Goal: Task Accomplishment & Management: Complete application form

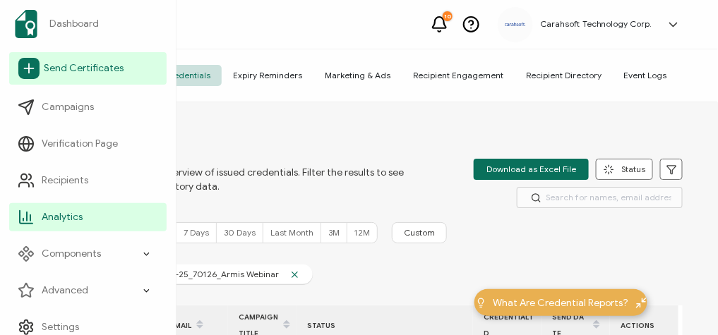
click at [63, 74] on span "Send Certificates" at bounding box center [84, 68] width 80 height 14
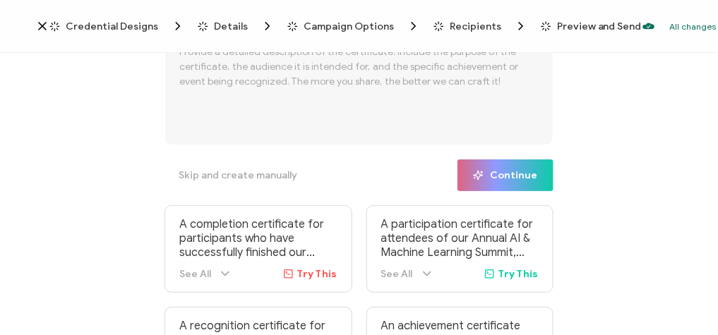
click at [43, 21] on icon at bounding box center [42, 26] width 14 height 14
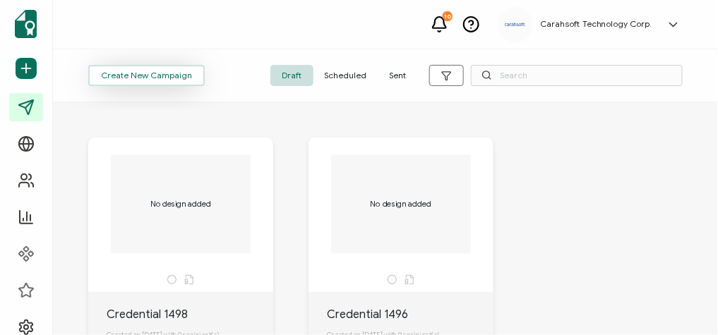
click at [142, 80] on button "Create New Campaign" at bounding box center [146, 75] width 117 height 21
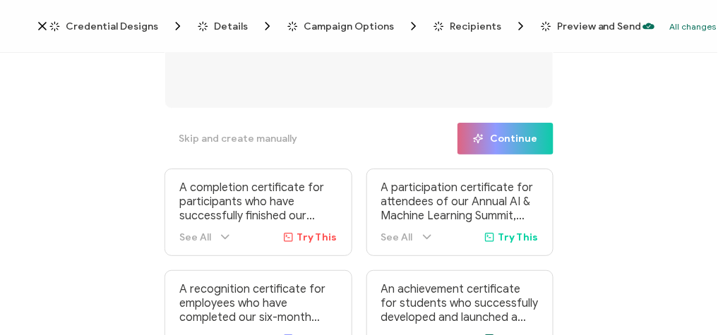
scroll to position [68, 0]
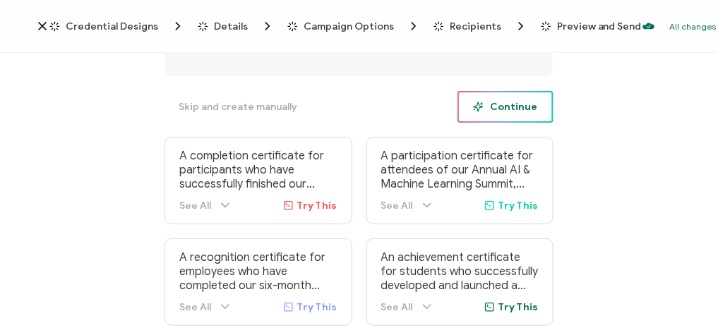
click at [503, 116] on button "Continue" at bounding box center [506, 107] width 96 height 32
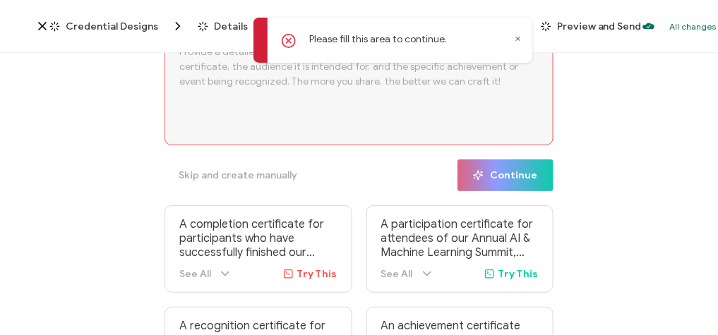
scroll to position [0, 0]
click at [107, 29] on span "Credential Designs" at bounding box center [112, 26] width 92 height 11
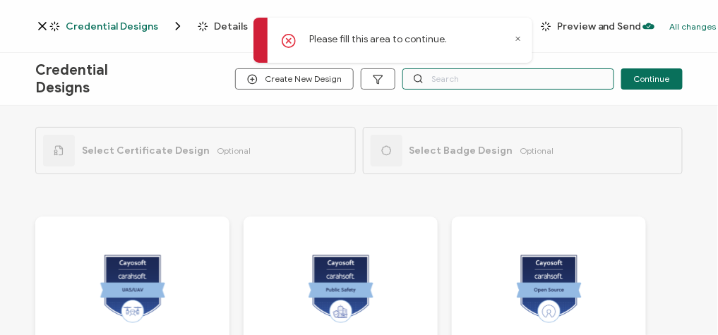
click at [493, 78] on input "text" at bounding box center [508, 78] width 212 height 21
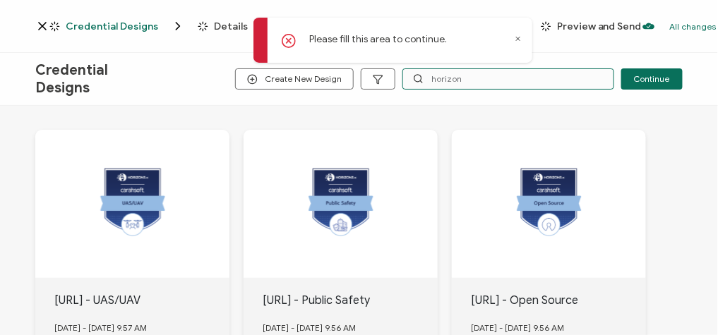
scroll to position [169, 0]
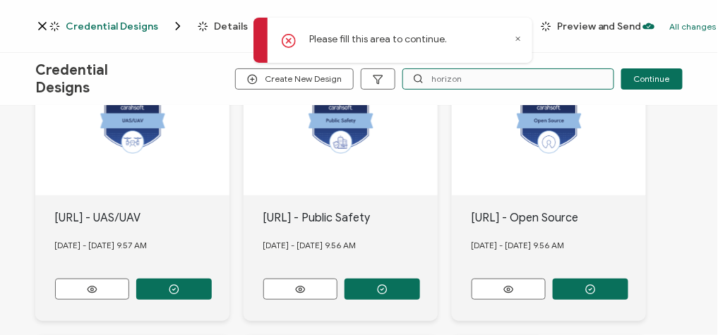
type input "horizon"
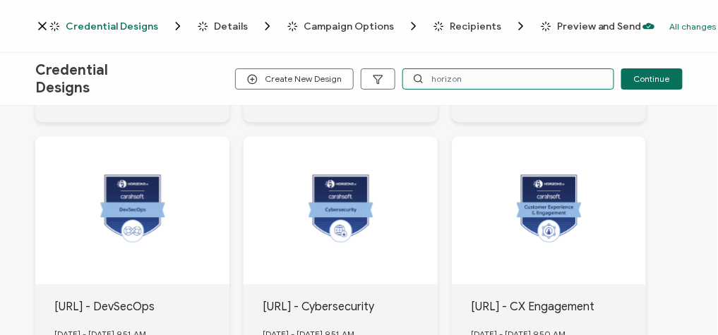
scroll to position [1017, 0]
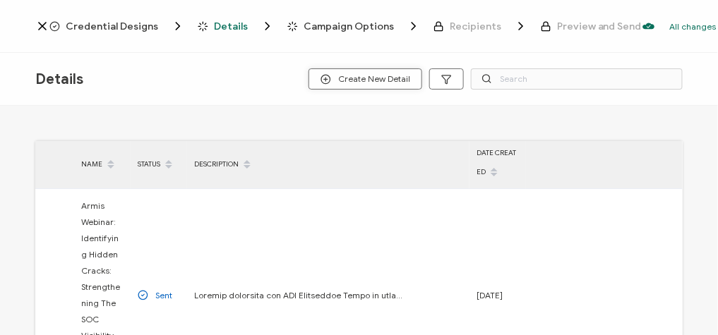
click at [341, 81] on span "Create New Detail" at bounding box center [366, 79] width 90 height 11
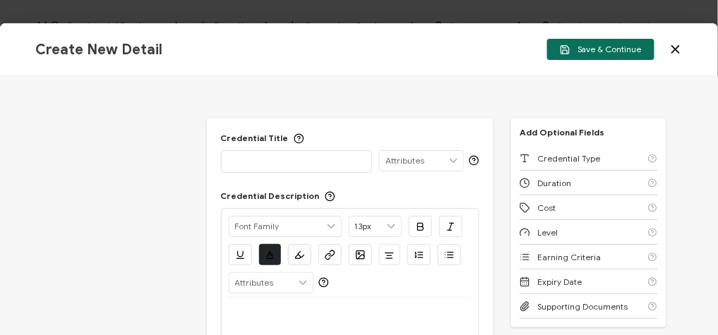
click at [289, 167] on p at bounding box center [297, 161] width 136 height 14
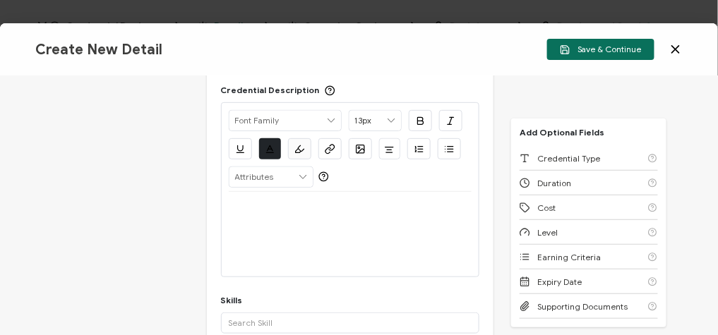
scroll to position [169, 0]
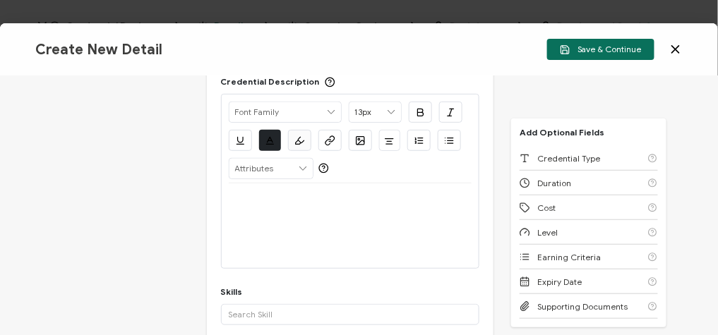
click at [307, 224] on div at bounding box center [351, 226] width 244 height 85
click at [297, 207] on div at bounding box center [351, 201] width 244 height 34
paste div
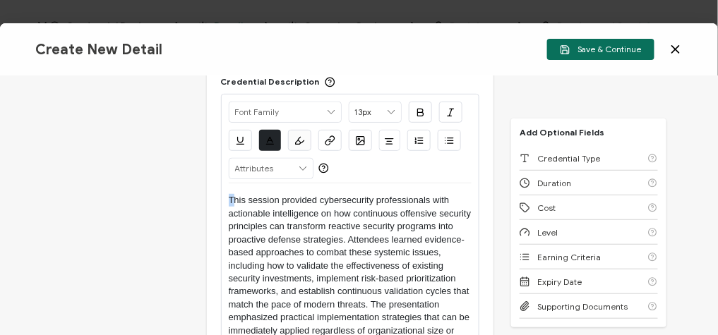
drag, startPoint x: 229, startPoint y: 195, endPoint x: 201, endPoint y: 195, distance: 27.5
click at [201, 195] on div "Credential Title [URL] Webinar: Lessons Learned from 100k Pentests: Combating M…" at bounding box center [359, 205] width 718 height 259
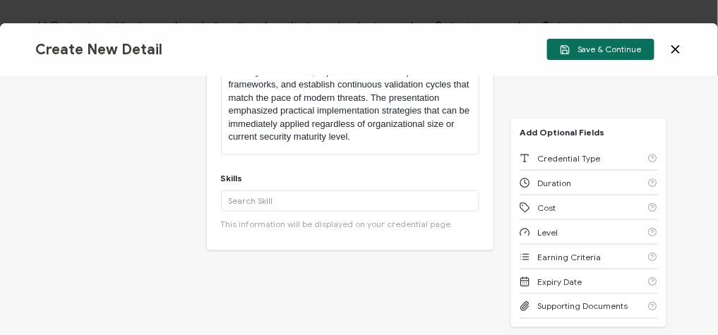
scroll to position [395, 0]
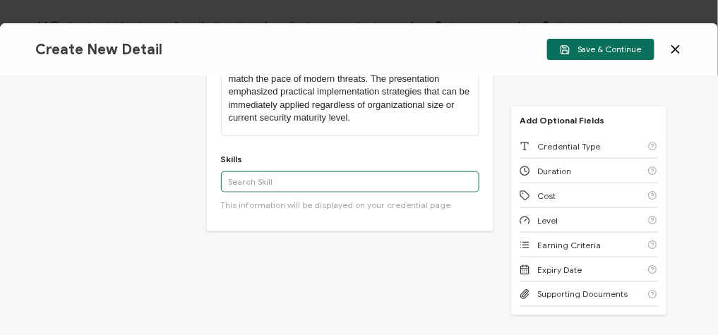
click at [280, 177] on input "text" at bounding box center [350, 182] width 259 height 21
paste input "Cybersecurity"
type input "Cybersecurity"
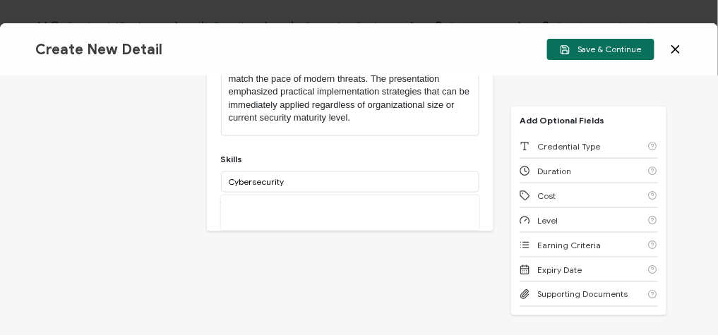
click at [294, 216] on div "More" at bounding box center [350, 213] width 259 height 35
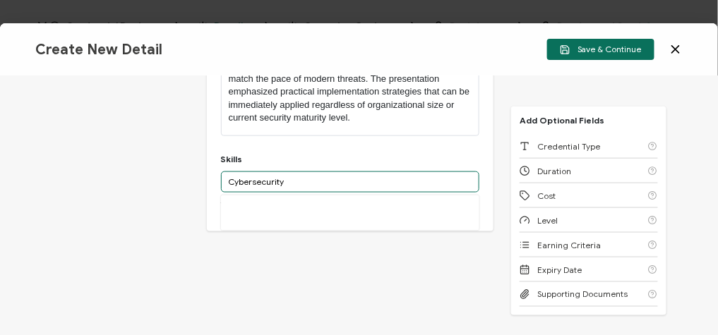
click at [311, 174] on input "Cybersecurity" at bounding box center [350, 182] width 259 height 21
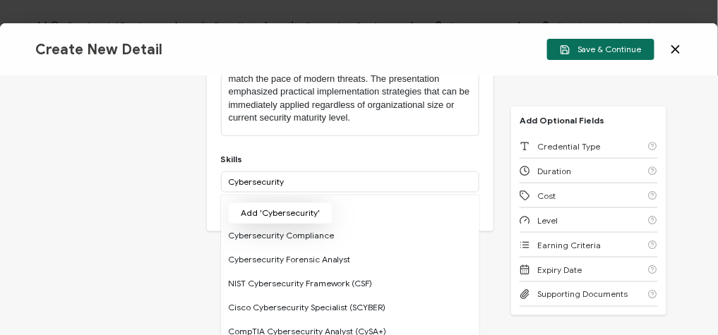
click at [286, 211] on button "Add 'Cybersecurity'" at bounding box center [280, 213] width 104 height 21
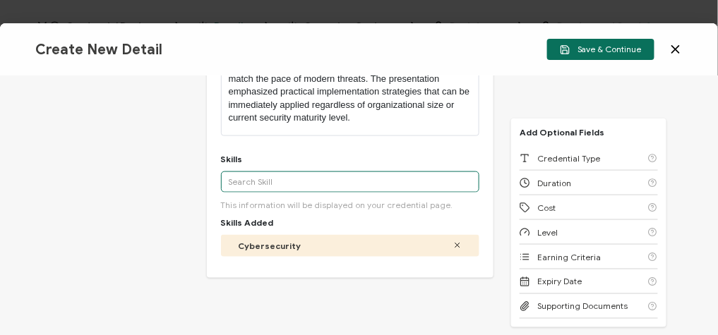
click at [291, 185] on input "text" at bounding box center [350, 182] width 259 height 21
paste input "Penetration Testing"
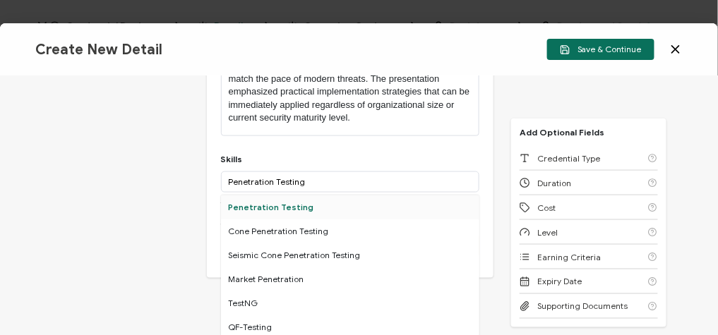
click at [273, 206] on div "Penetration Testing" at bounding box center [350, 208] width 259 height 24
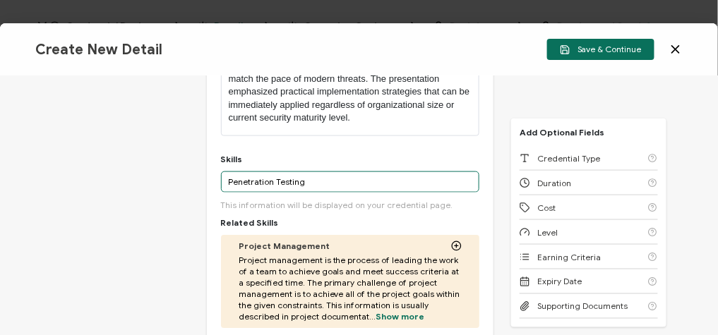
drag, startPoint x: 304, startPoint y: 180, endPoint x: 235, endPoint y: 180, distance: 68.5
click at [235, 180] on input "Penetration Testing" at bounding box center [350, 182] width 259 height 21
type input "P"
paste input "Security Tool Validation"
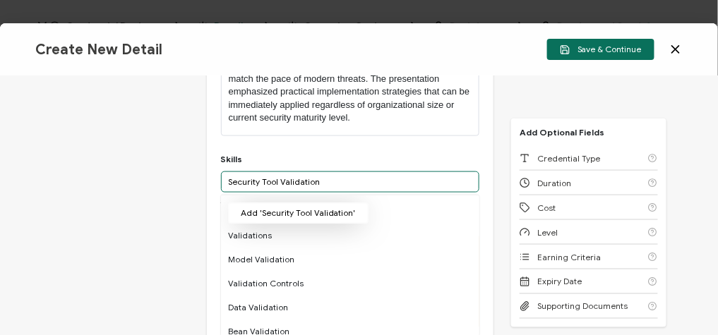
type input "Security Tool Validation"
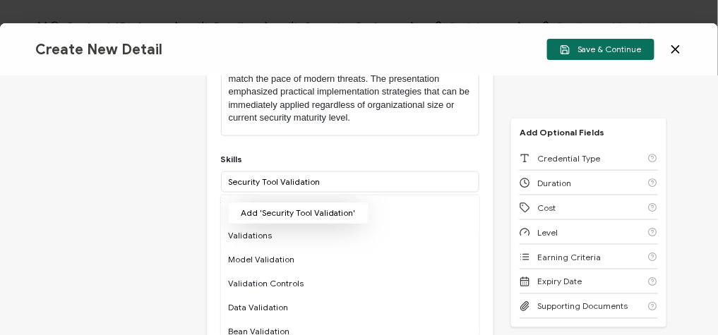
click at [292, 220] on button "Add 'Security Tool Validation'" at bounding box center [298, 213] width 141 height 21
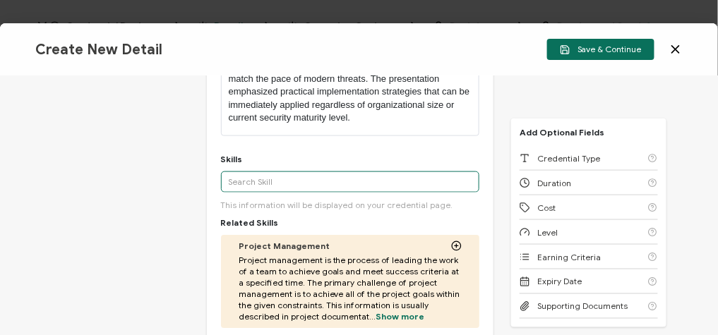
click at [285, 172] on input "text" at bounding box center [350, 182] width 259 height 21
paste input "Proactive Cybersecurity Principles"
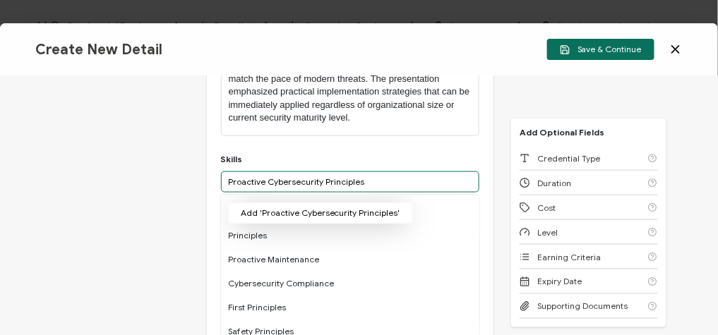
type input "Proactive Cybersecurity Principles"
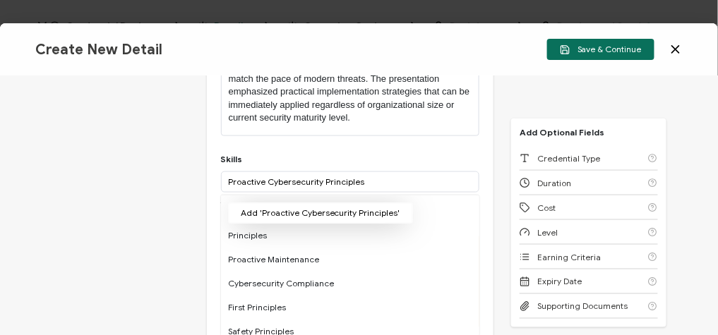
click at [280, 204] on button "Add 'Proactive Cybersecurity Principles'" at bounding box center [320, 213] width 185 height 21
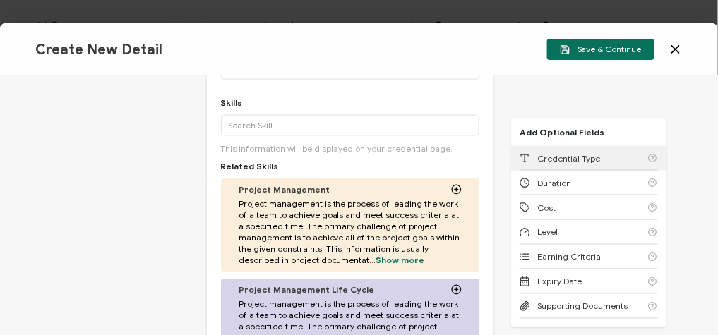
click at [561, 155] on span "Credential Type" at bounding box center [568, 158] width 63 height 11
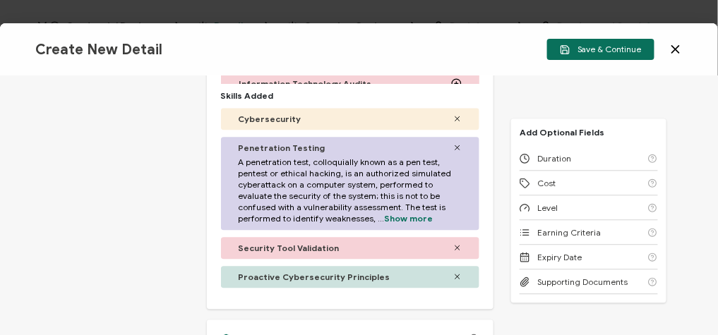
scroll to position [911, 0]
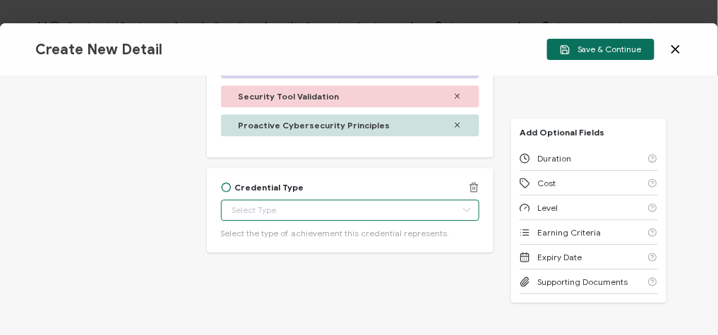
click at [301, 208] on body "Credential Designs Details Campaign Options Recipients Preview and Send All cha…" at bounding box center [359, 167] width 718 height 335
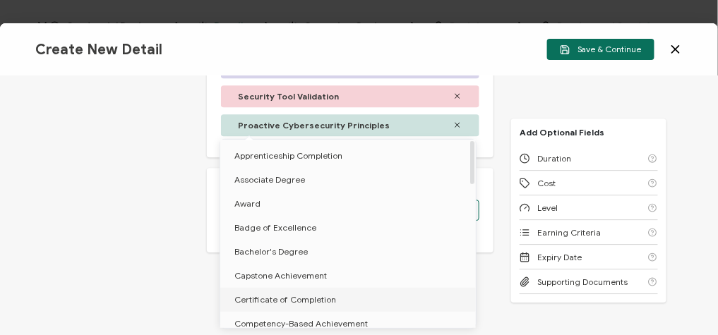
click at [292, 296] on span "Certificate of Completion" at bounding box center [285, 299] width 102 height 11
type input "Certificate of Completion"
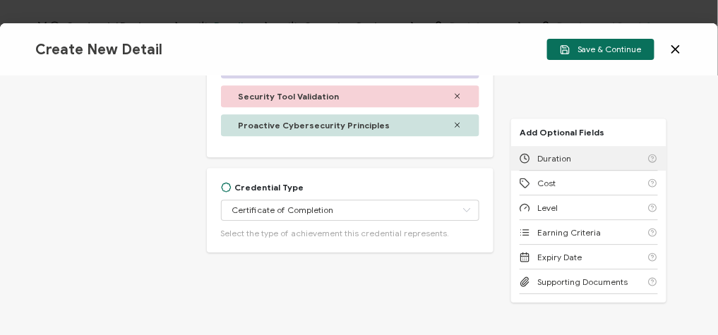
click at [565, 162] on span "Duration" at bounding box center [554, 158] width 34 height 11
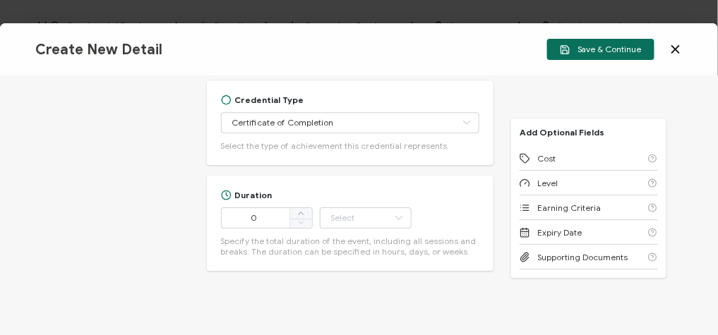
scroll to position [1017, 0]
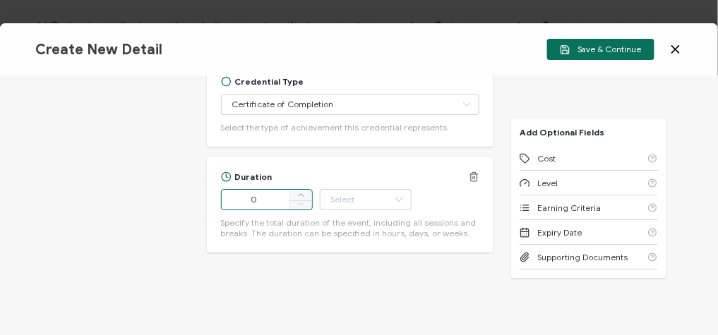
click at [268, 199] on input "0" at bounding box center [267, 199] width 92 height 21
type input "53"
click at [386, 194] on input "text" at bounding box center [366, 199] width 92 height 21
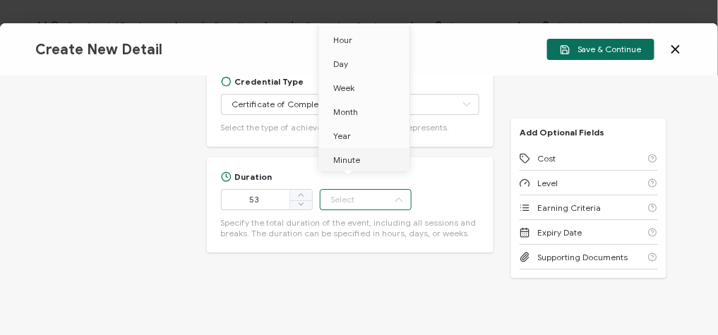
click at [357, 155] on span "Minute" at bounding box center [346, 160] width 27 height 11
type input "Minute"
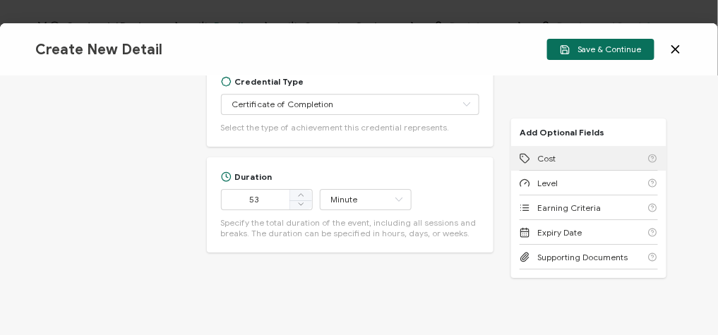
click at [574, 159] on div "Cost" at bounding box center [589, 158] width 138 height 25
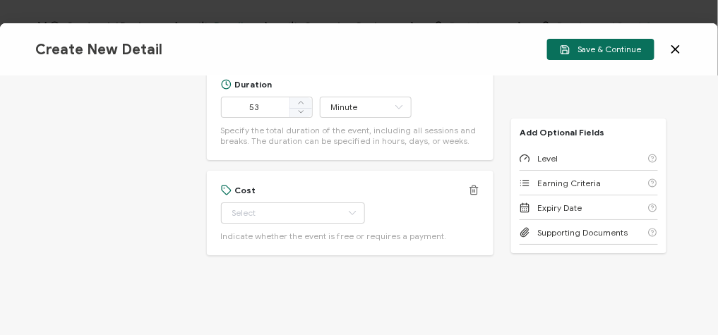
scroll to position [1112, 0]
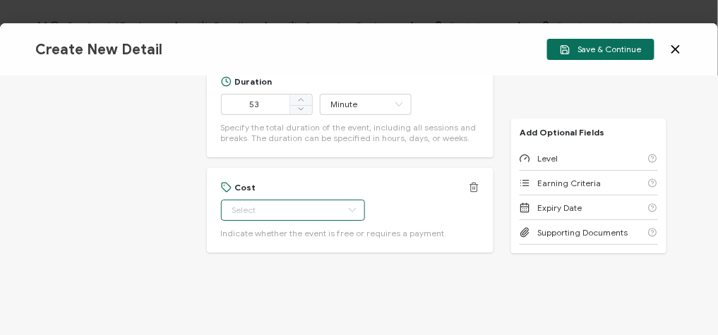
click at [270, 216] on input "text" at bounding box center [293, 210] width 144 height 21
click at [275, 250] on li "Free" at bounding box center [285, 244] width 130 height 24
type input "Free"
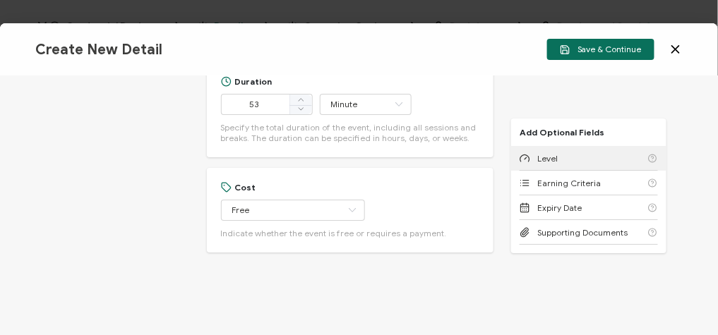
click at [521, 169] on div "Level" at bounding box center [589, 158] width 138 height 25
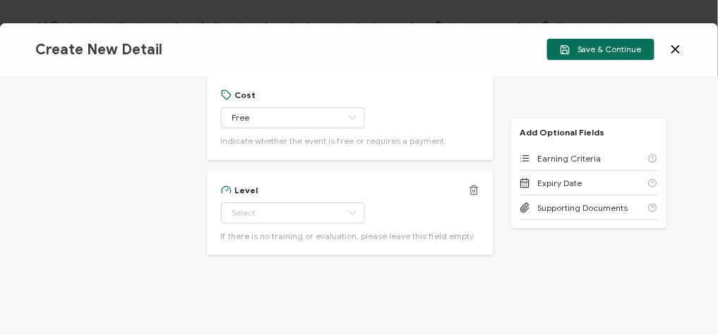
scroll to position [1207, 0]
click at [307, 213] on input "text" at bounding box center [293, 210] width 144 height 21
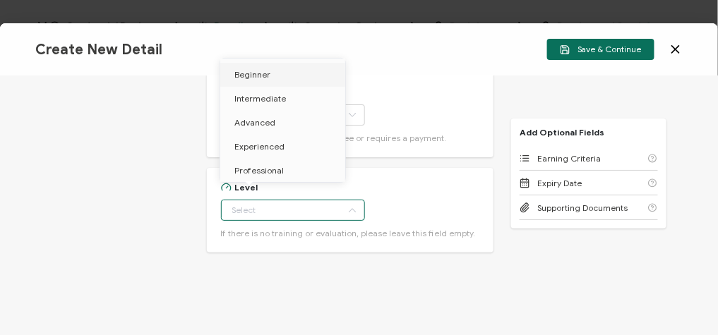
click at [286, 77] on li "Beginner" at bounding box center [285, 75] width 130 height 24
type input "Beginner"
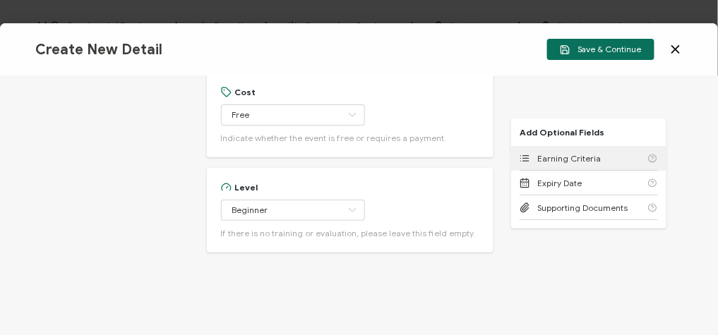
click at [602, 165] on div "Earning Criteria" at bounding box center [589, 158] width 138 height 25
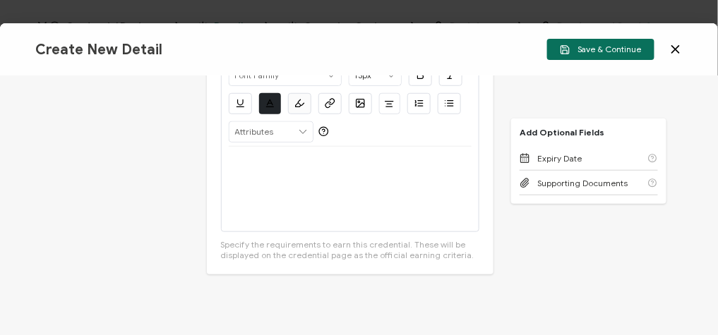
scroll to position [1466, 0]
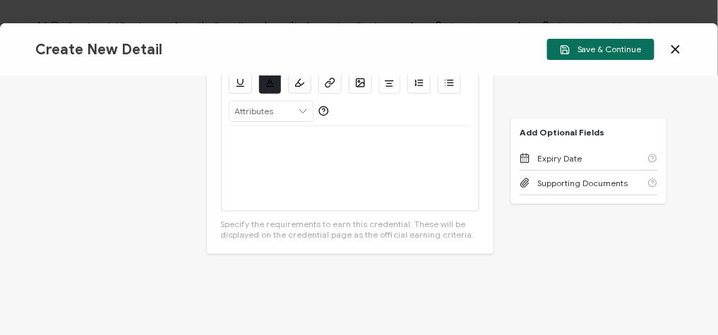
click at [285, 154] on div at bounding box center [351, 168] width 244 height 85
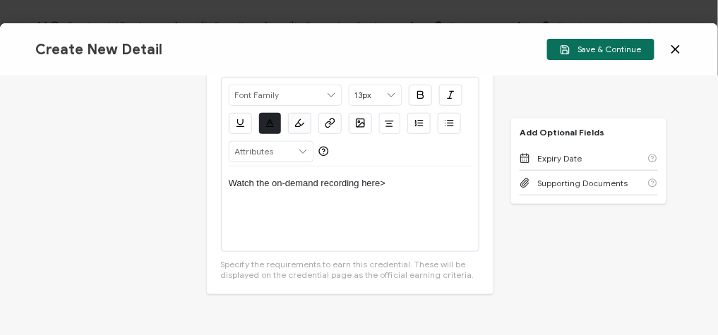
scroll to position [1409, 0]
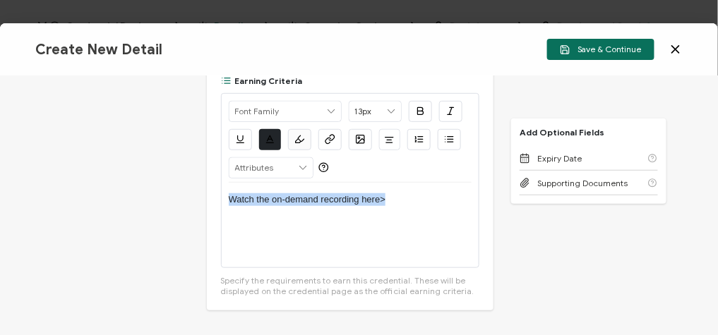
drag, startPoint x: 399, startPoint y: 196, endPoint x: 200, endPoint y: 201, distance: 199.2
click at [200, 201] on div "Credential Title [URL] Webinar: Lessons Learned from 100k Pentests: Combating M…" at bounding box center [359, 205] width 718 height 259
click at [329, 140] on icon "button" at bounding box center [330, 139] width 11 height 11
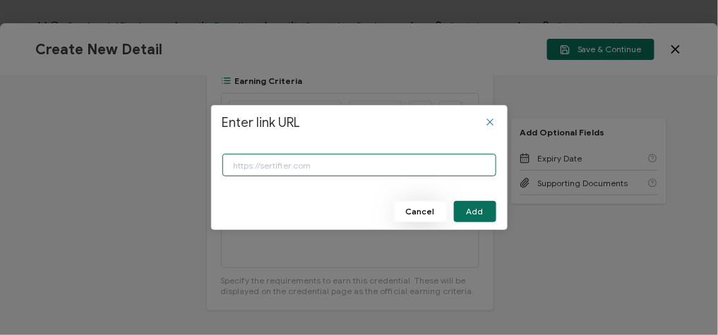
paste input "[URL][DOMAIN_NAME]"
type input "[URL][DOMAIN_NAME]"
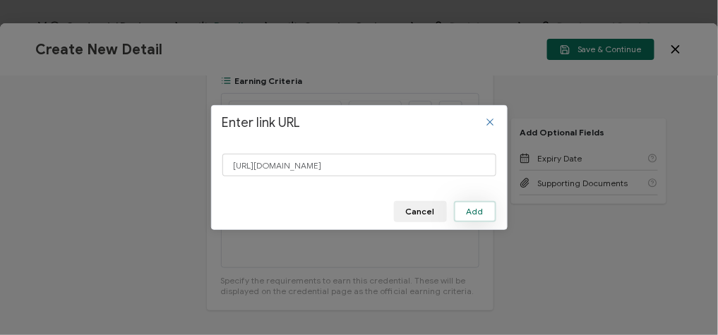
click at [472, 208] on span "Add" at bounding box center [475, 212] width 17 height 8
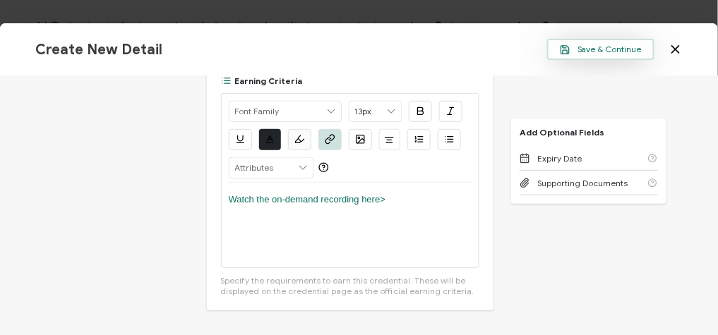
click at [638, 43] on button "Save & Continue" at bounding box center [600, 49] width 107 height 21
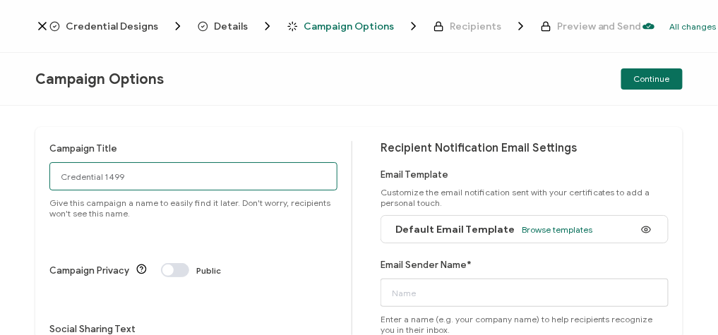
drag, startPoint x: 122, startPoint y: 184, endPoint x: 43, endPoint y: 183, distance: 79.1
click at [44, 183] on div "Campaign Title Credential 1499 Give this campaign a name to easily find it late…" at bounding box center [358, 332] width 647 height 410
paste input "8-14-2025_70873_Horizon3ai Webinar"
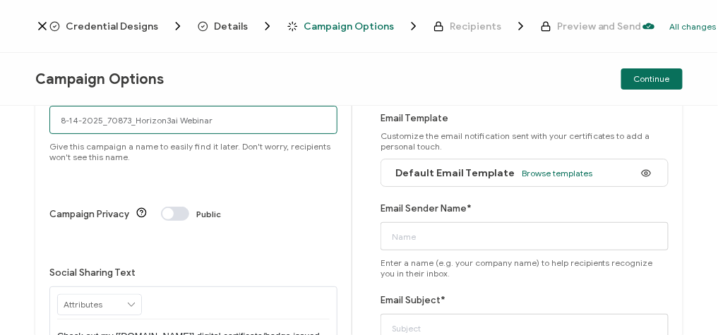
scroll to position [113, 0]
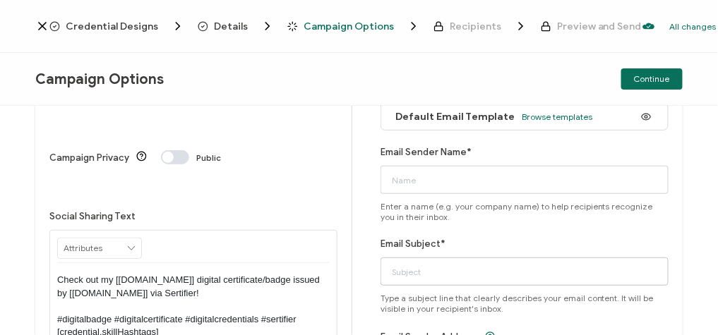
type input "8-14-2025_70873_Horizon3ai Webinar"
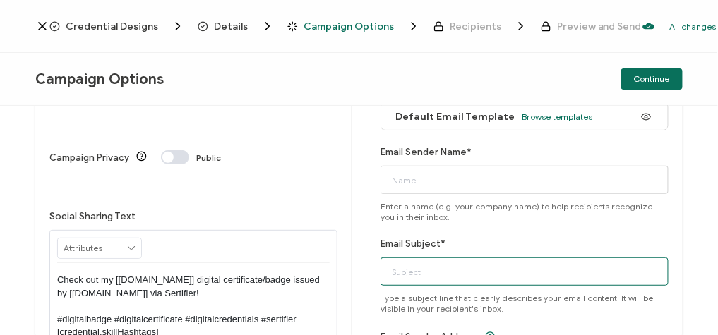
click at [411, 279] on input "Email Subject*" at bounding box center [525, 272] width 288 height 28
click at [398, 279] on input "Email Subject*" at bounding box center [525, 272] width 288 height 28
click at [391, 273] on input "Email Subject*" at bounding box center [525, 272] width 288 height 28
paste input "8-14-2025_70873_Horizon3ai Webinar"
type input "8-14-2025_70873_Horizon3ai Webinar"
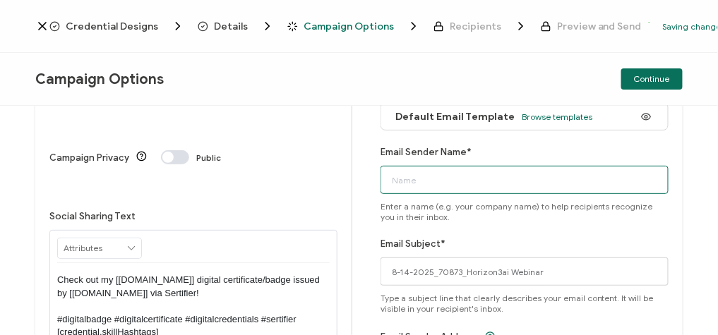
click at [464, 180] on input "Email Sender Name*" at bounding box center [525, 180] width 288 height 28
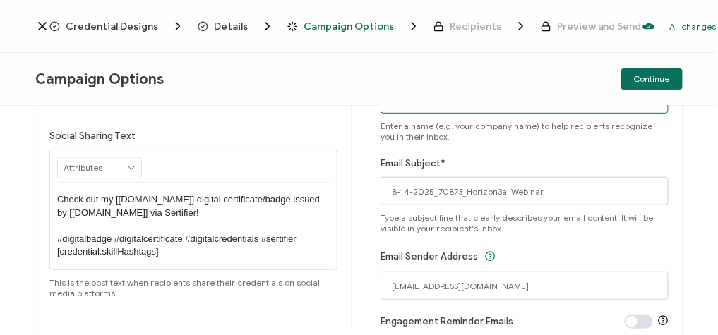
type input "CPE"
click at [358, 251] on div "Campaign Title 8-14-2025_70873_Horizon3ai Webinar Give this campaign a name to …" at bounding box center [358, 139] width 647 height 410
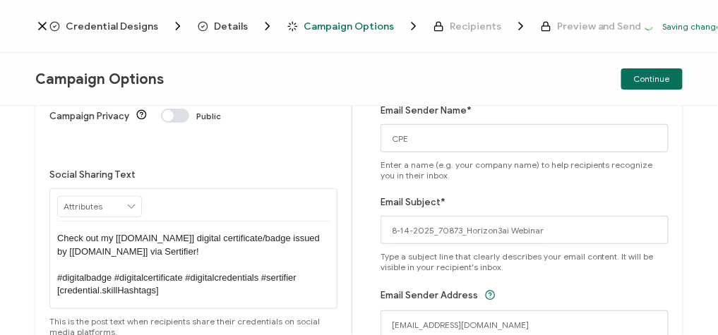
scroll to position [137, 0]
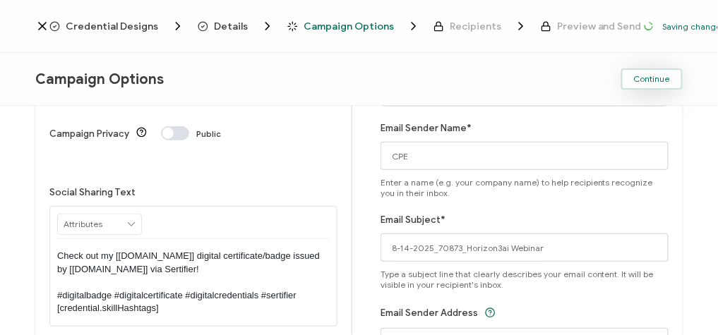
click at [650, 79] on span "Continue" at bounding box center [652, 79] width 36 height 8
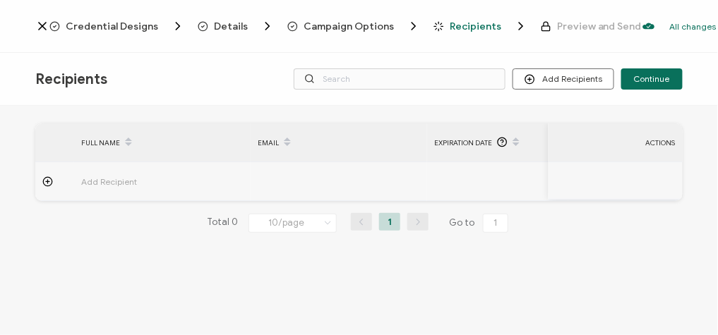
click at [49, 173] on td at bounding box center [54, 181] width 39 height 39
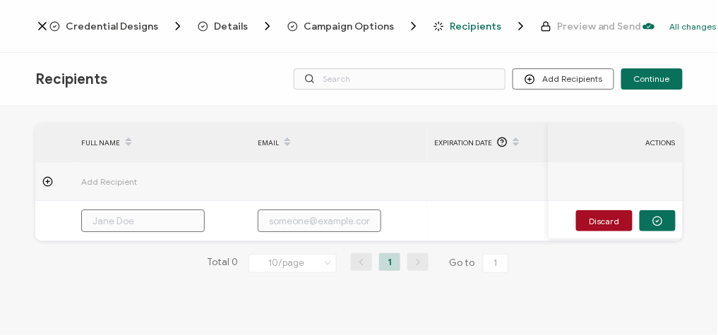
click at [47, 179] on icon at bounding box center [47, 182] width 11 height 11
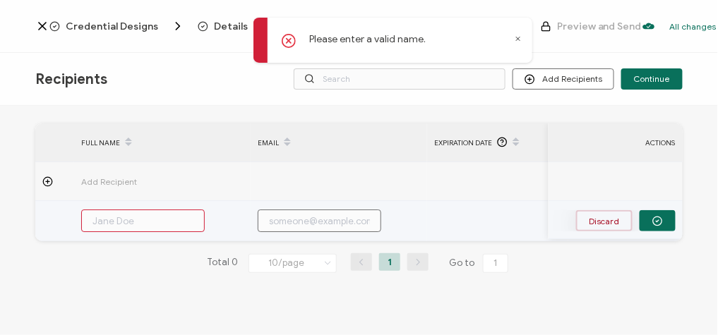
click at [591, 215] on button "Discard" at bounding box center [604, 220] width 56 height 21
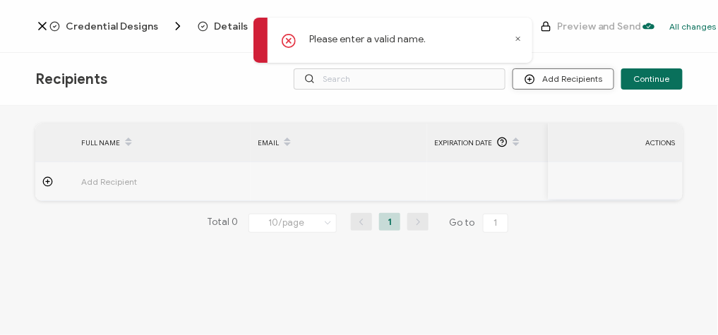
click at [552, 78] on button "Add Recipients" at bounding box center [564, 78] width 102 height 21
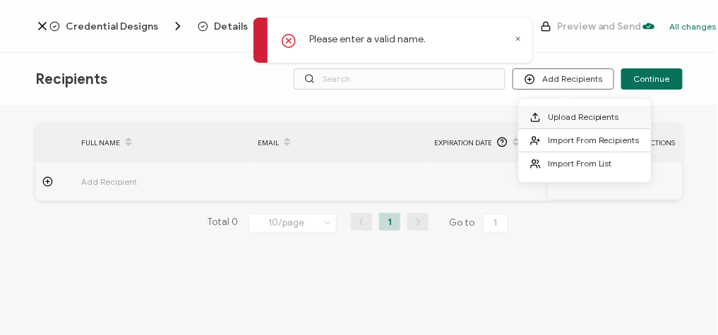
click at [578, 112] on span "Upload Recipients" at bounding box center [583, 117] width 71 height 11
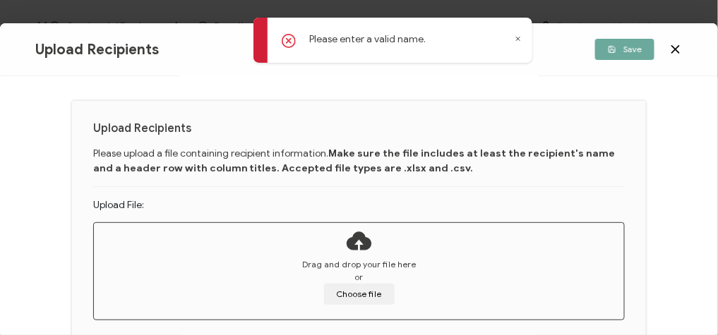
scroll to position [56, 0]
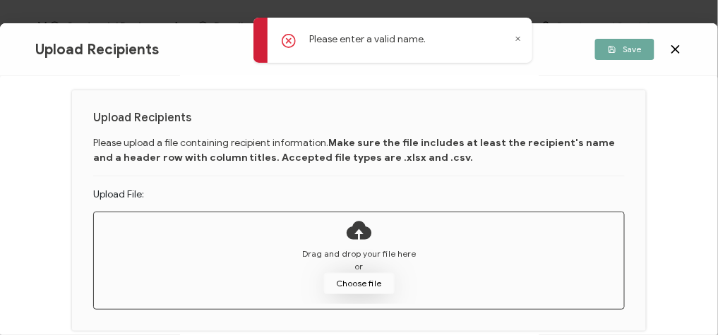
click at [340, 280] on button "Choose file" at bounding box center [359, 283] width 71 height 21
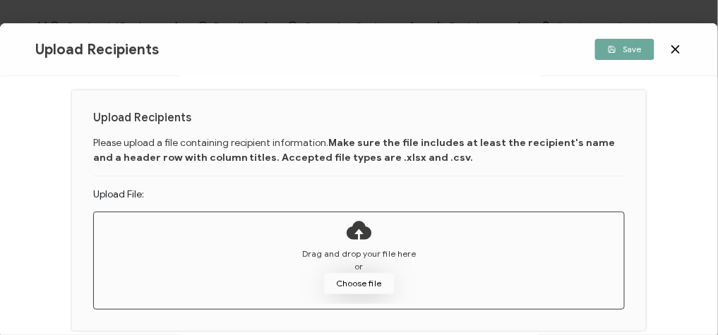
click at [354, 292] on button "Choose file" at bounding box center [359, 283] width 71 height 21
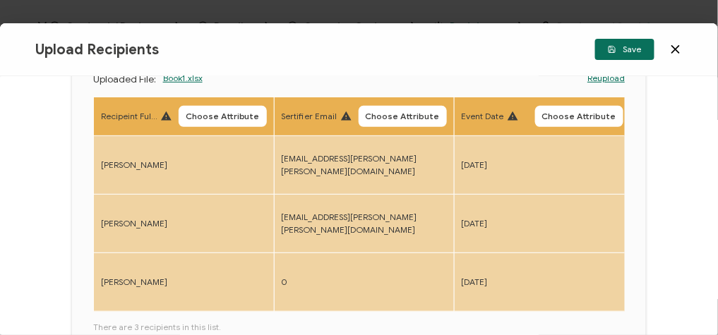
scroll to position [136, 0]
click at [228, 108] on button "Choose Attribute" at bounding box center [223, 116] width 88 height 21
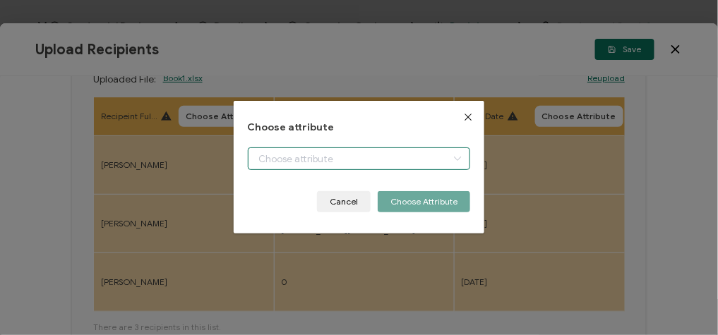
click at [325, 160] on body "Credential Designs Details Campaign Options Recipients Preview and Send All cha…" at bounding box center [359, 167] width 718 height 335
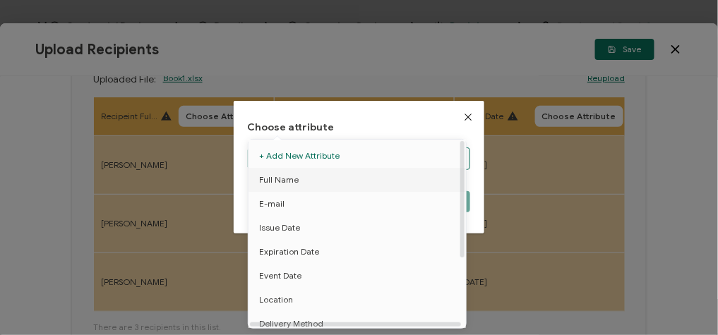
click at [289, 185] on span "Full Name" at bounding box center [279, 180] width 40 height 24
type input "Full Name"
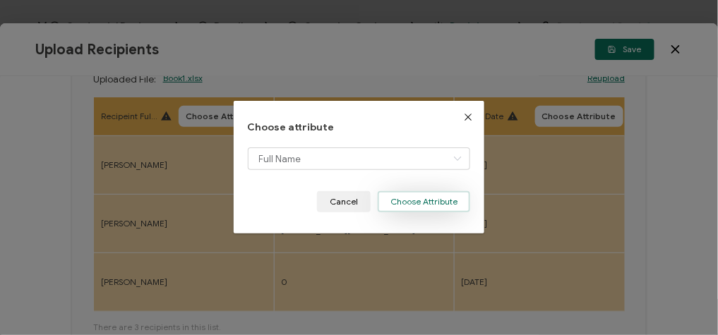
click at [434, 201] on button "Choose Attribute" at bounding box center [424, 201] width 92 height 21
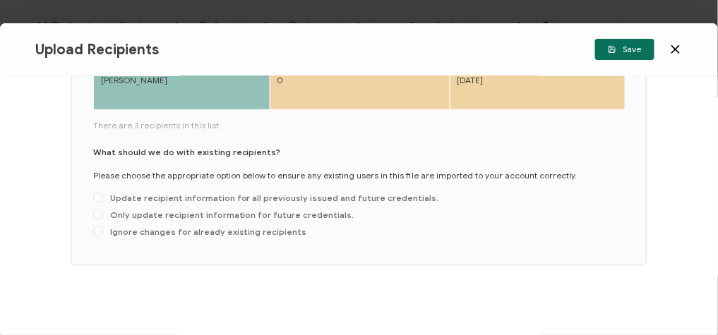
scroll to position [114, 0]
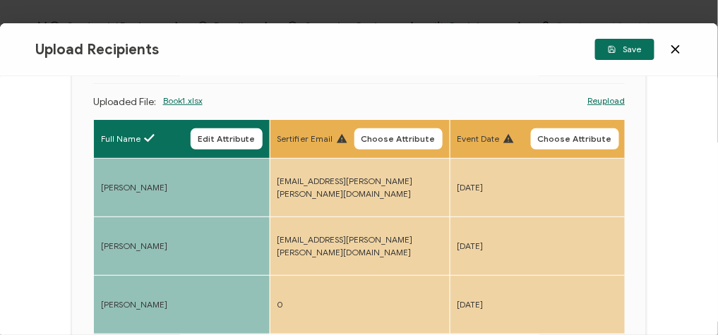
click at [679, 54] on icon at bounding box center [676, 49] width 14 height 14
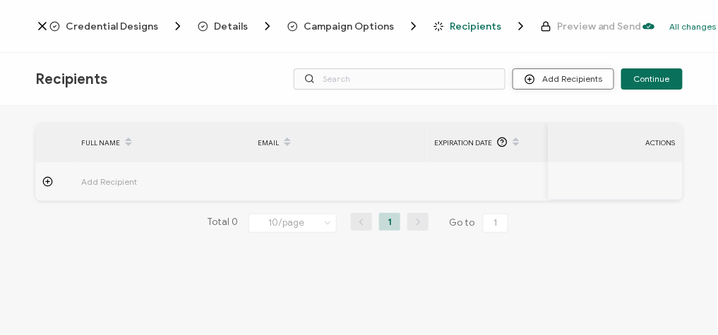
click at [596, 84] on button "Add Recipients" at bounding box center [564, 78] width 102 height 21
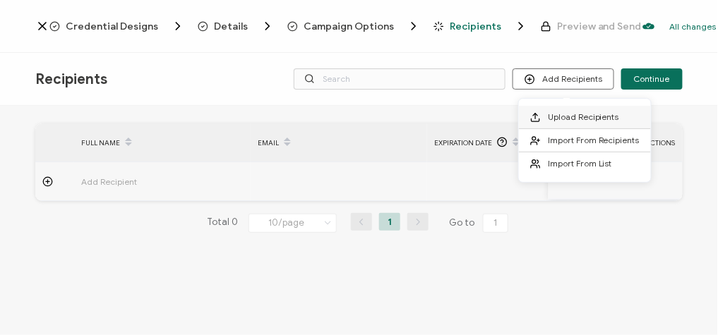
click at [596, 120] on span "Upload Recipients" at bounding box center [583, 117] width 71 height 11
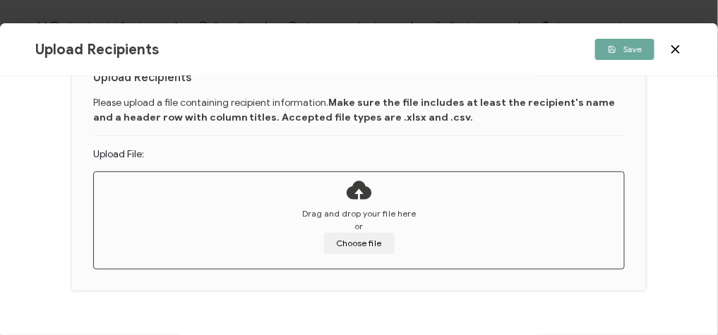
scroll to position [113, 0]
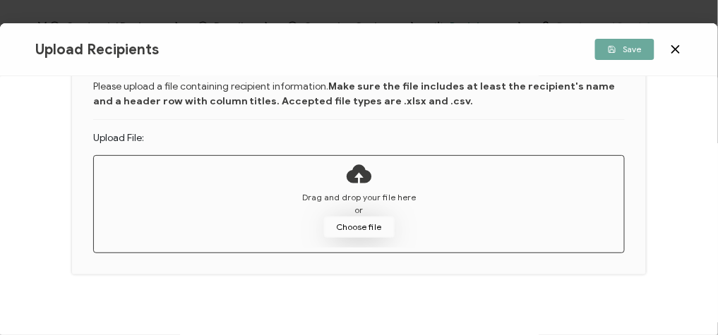
click at [362, 229] on button "Choose file" at bounding box center [359, 227] width 71 height 21
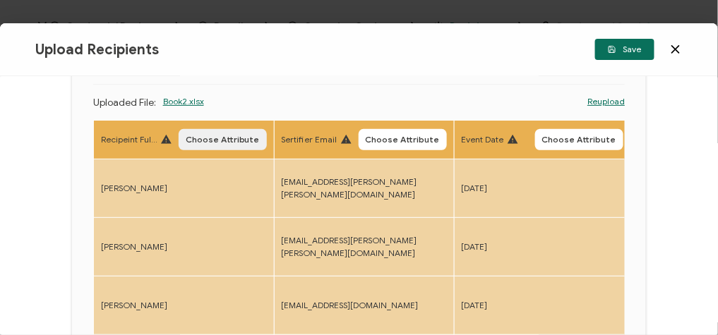
click at [213, 143] on span "Choose Attribute" at bounding box center [223, 140] width 74 height 8
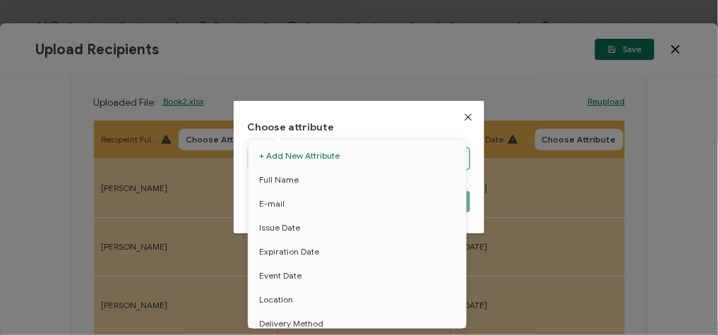
click at [285, 164] on body "Credential Designs Details Campaign Options Recipients Preview and Send All cha…" at bounding box center [359, 167] width 718 height 335
click at [292, 184] on span "Full Name" at bounding box center [279, 180] width 40 height 24
type input "Full Name"
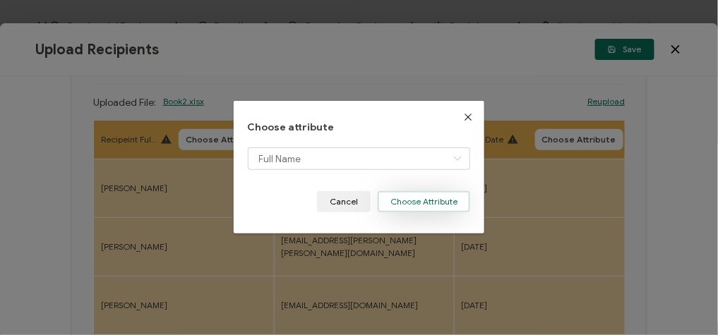
click at [410, 196] on button "Choose Attribute" at bounding box center [424, 201] width 92 height 21
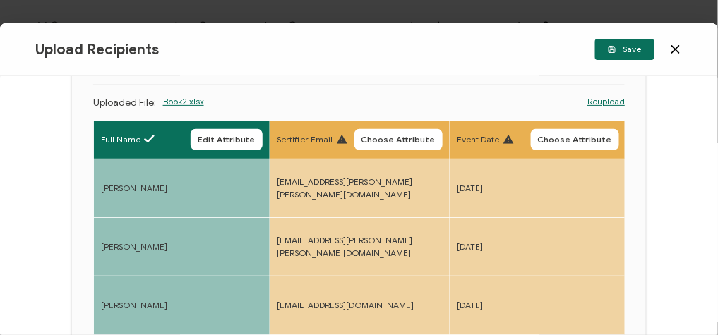
scroll to position [169, 0]
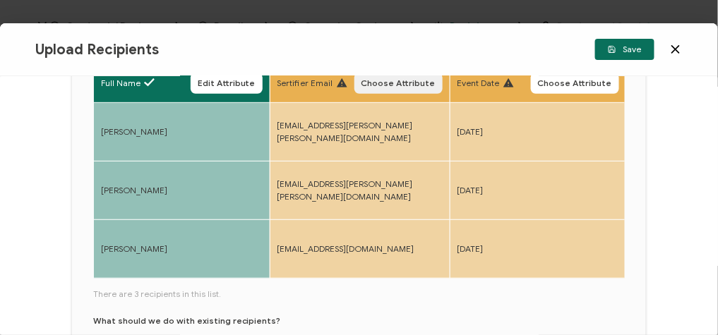
click at [393, 82] on span "Choose Attribute" at bounding box center [399, 83] width 74 height 8
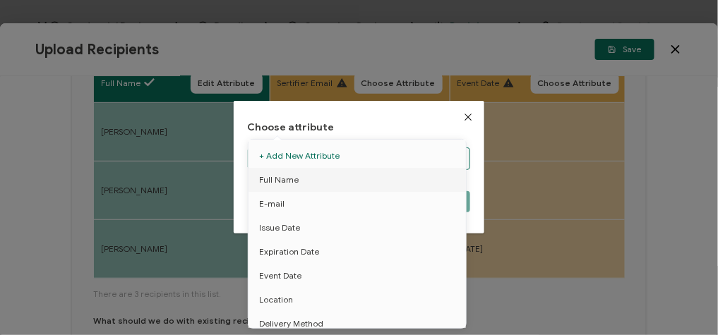
click at [358, 162] on body "Credential Designs Details Campaign Options Recipients Preview and Send All cha…" at bounding box center [359, 167] width 718 height 335
click at [263, 208] on span "E-mail" at bounding box center [271, 204] width 25 height 24
type input "E-mail"
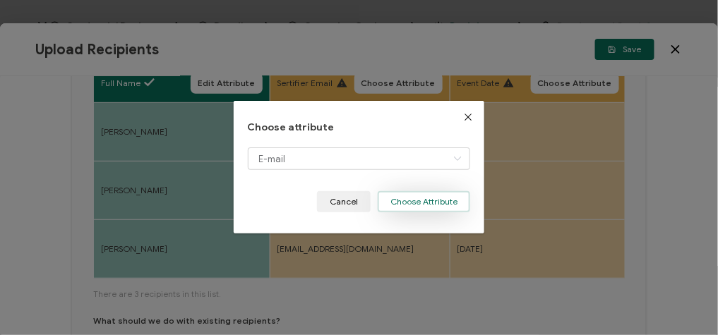
click at [442, 200] on button "Choose Attribute" at bounding box center [424, 201] width 92 height 21
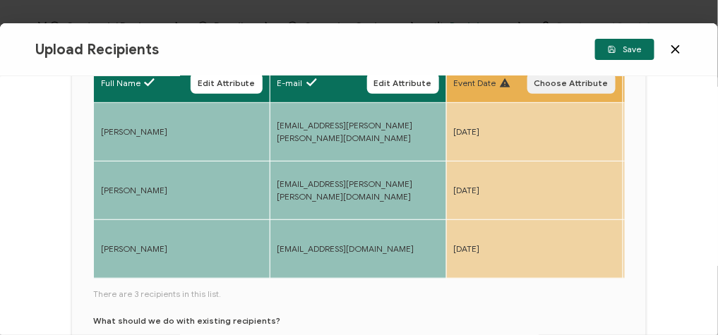
click at [580, 90] on button "Choose Attribute" at bounding box center [571, 83] width 88 height 21
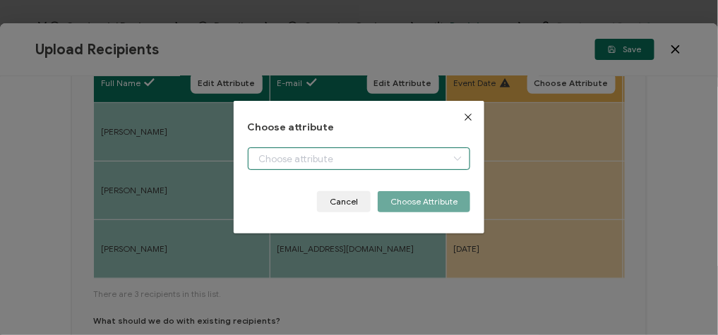
click at [350, 167] on body "Credential Designs Details Campaign Options Recipients Preview and Send All cha…" at bounding box center [359, 167] width 718 height 335
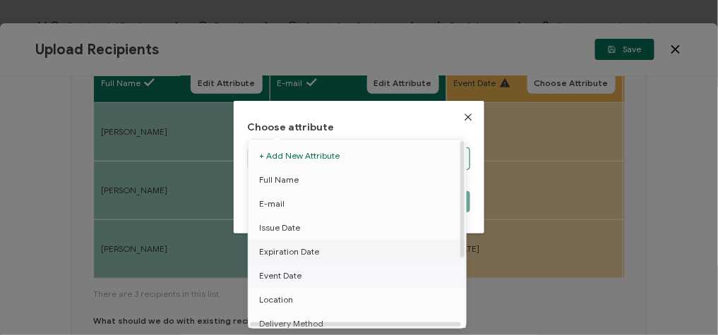
click at [292, 271] on span "Event Date" at bounding box center [280, 276] width 42 height 24
type input "Event Date"
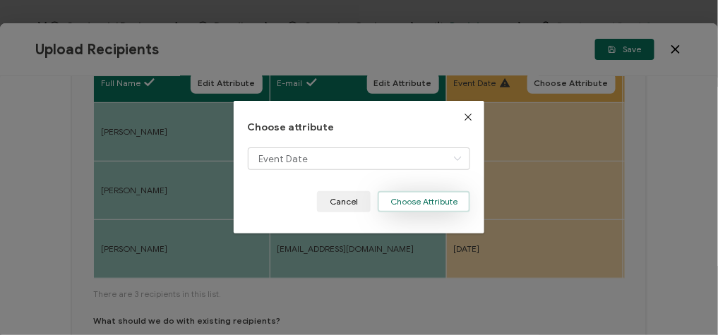
click at [428, 209] on button "Choose Attribute" at bounding box center [424, 201] width 92 height 21
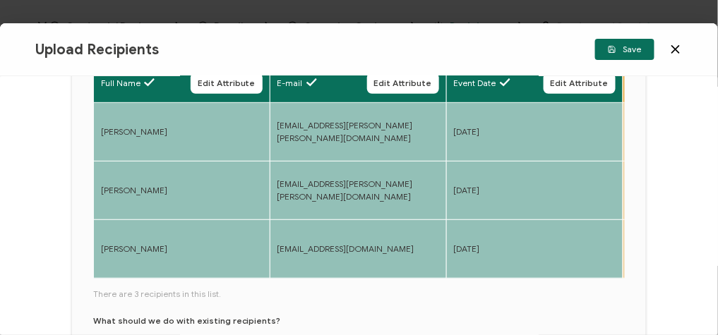
drag, startPoint x: 135, startPoint y: 284, endPoint x: 169, endPoint y: 285, distance: 33.9
click at [169, 285] on div "Full Name Edit Attribute E-mail Edit Attribute Event Date Edit Attribute Event …" at bounding box center [359, 238] width 532 height 349
drag, startPoint x: 141, startPoint y: 282, endPoint x: 165, endPoint y: 282, distance: 24.0
click at [165, 281] on div "Full Name Edit Attribute E-mail Edit Attribute Event Date Edit Attribute Event …" at bounding box center [359, 172] width 532 height 217
click at [176, 227] on td "[PERSON_NAME]" at bounding box center [181, 249] width 177 height 59
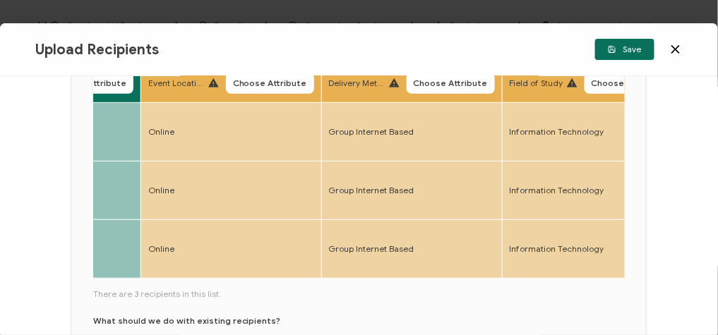
scroll to position [0, 522]
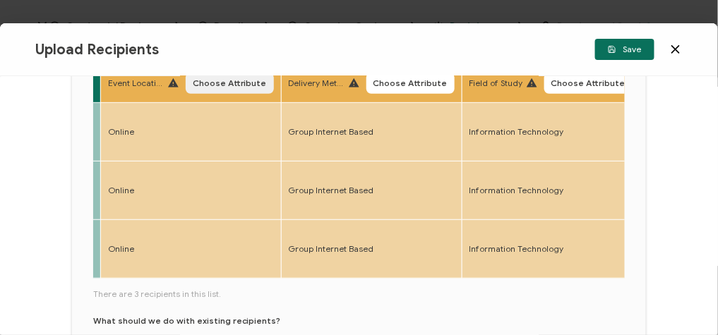
click at [229, 83] on span "Choose Attribute" at bounding box center [230, 83] width 74 height 8
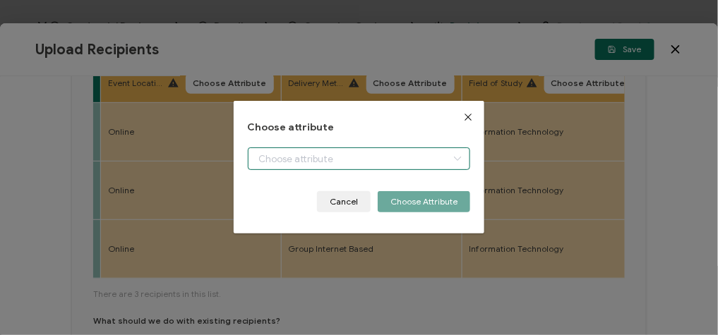
click at [302, 158] on body "Credential Designs Details Campaign Options Recipients Preview and Send All cha…" at bounding box center [359, 167] width 718 height 335
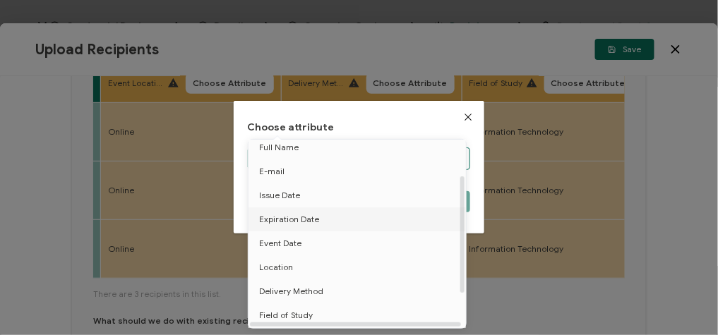
scroll to position [56, 0]
click at [309, 244] on li "Location" at bounding box center [359, 244] width 229 height 24
type input "Location"
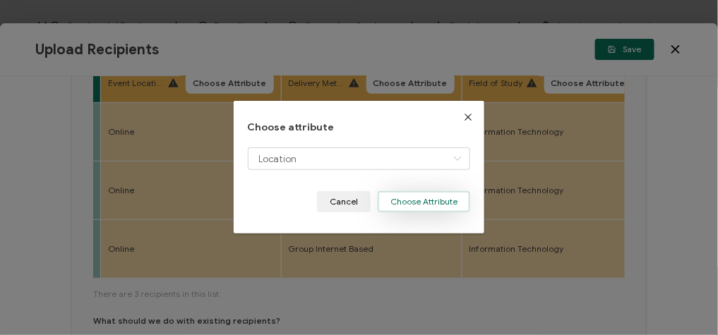
click at [430, 201] on button "Choose Attribute" at bounding box center [424, 201] width 92 height 21
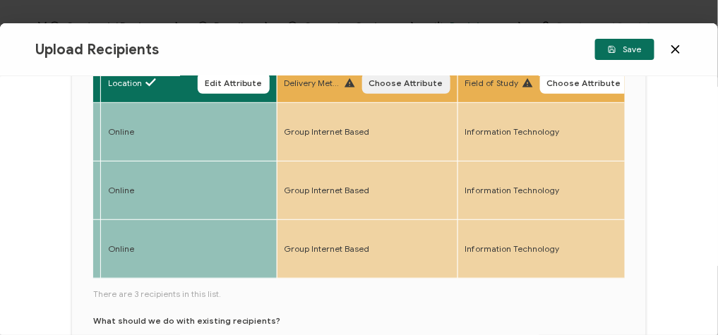
click at [383, 87] on span "Choose Attribute" at bounding box center [406, 83] width 74 height 8
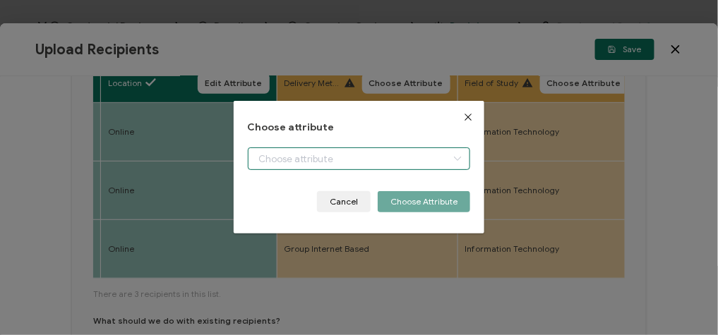
click at [337, 148] on body "Credential Designs Details Campaign Options Recipients Preview and Send All cha…" at bounding box center [359, 167] width 718 height 335
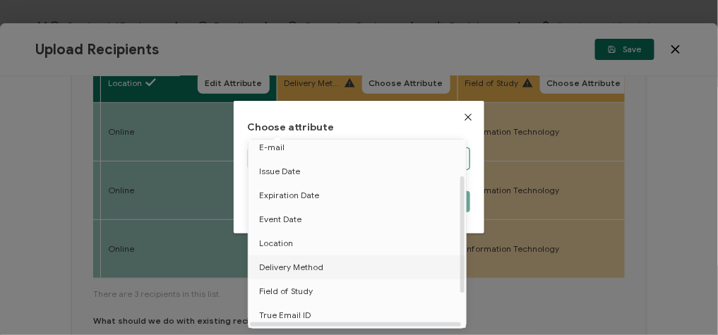
click at [326, 263] on li "Delivery Method" at bounding box center [359, 268] width 229 height 24
type input "Delivery Method"
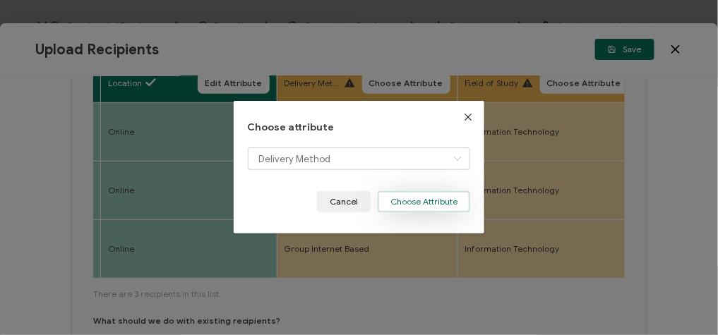
click at [444, 201] on button "Choose Attribute" at bounding box center [424, 201] width 92 height 21
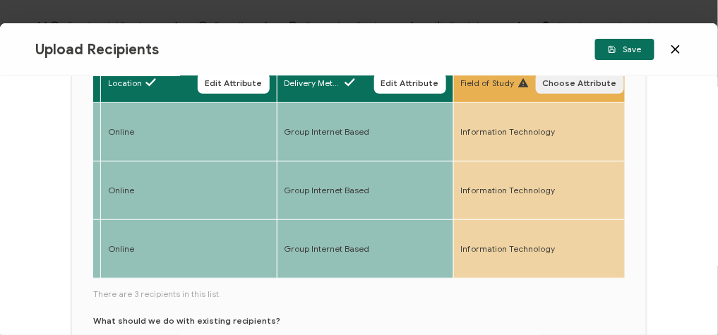
click at [556, 88] on span "Choose Attribute" at bounding box center [580, 83] width 74 height 8
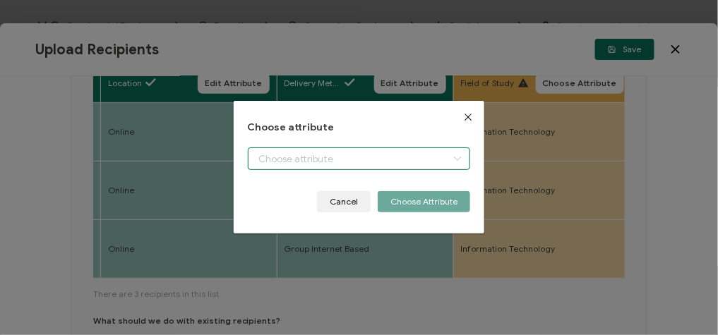
click at [379, 165] on body "Credential Designs Details Campaign Options Recipients Preview and Send All cha…" at bounding box center [359, 167] width 718 height 335
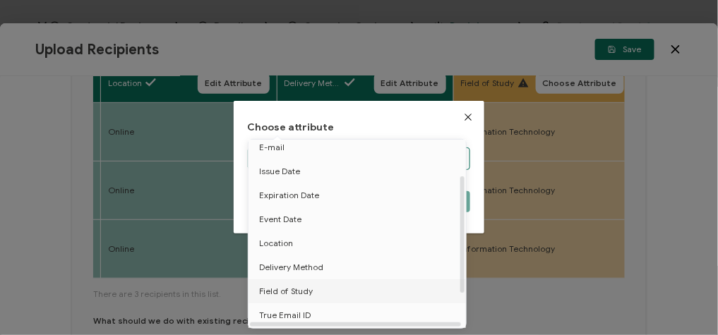
click at [305, 292] on span "Field of Study" at bounding box center [286, 292] width 54 height 24
type input "Field of Study"
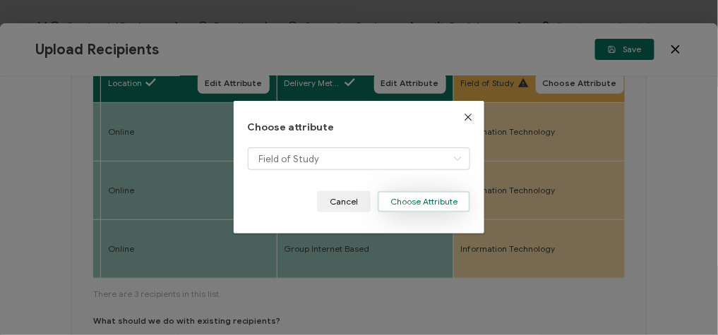
click at [413, 203] on button "Choose Attribute" at bounding box center [424, 201] width 92 height 21
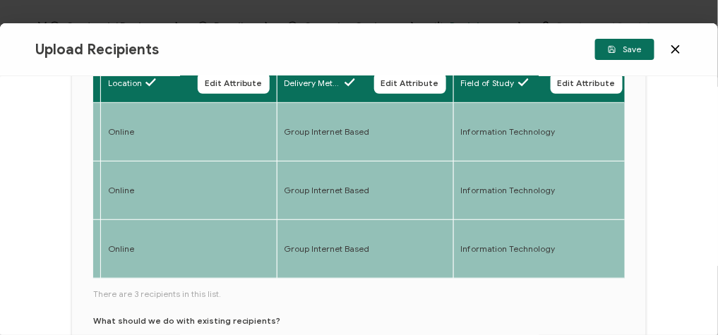
drag, startPoint x: 192, startPoint y: 282, endPoint x: 234, endPoint y: 282, distance: 42.4
click at [234, 281] on div "Full Name Edit Attribute E-mail Edit Attribute Event Date Edit Attribute Locati…" at bounding box center [359, 172] width 532 height 217
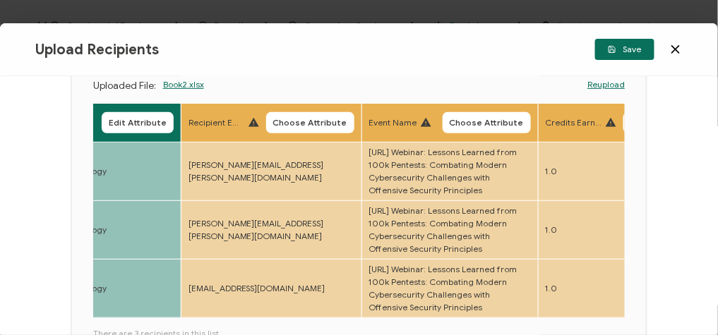
scroll to position [113, 0]
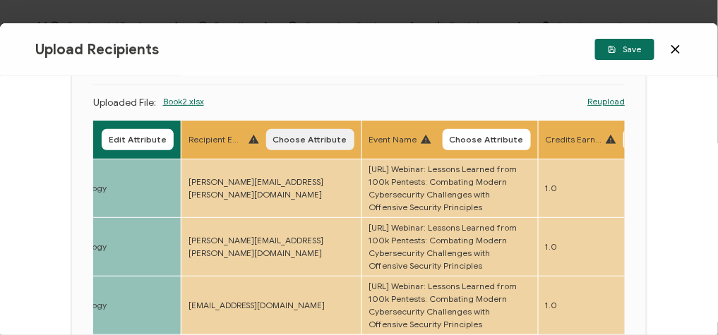
click at [317, 136] on span "Choose Attribute" at bounding box center [310, 140] width 74 height 8
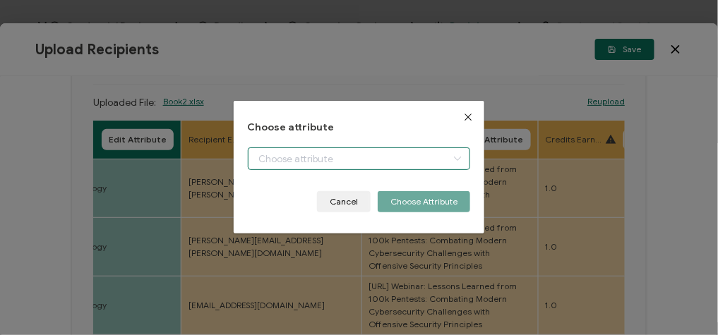
click at [329, 152] on body "Credential Designs Details Campaign Options Recipients Preview and Send All cha…" at bounding box center [359, 167] width 718 height 335
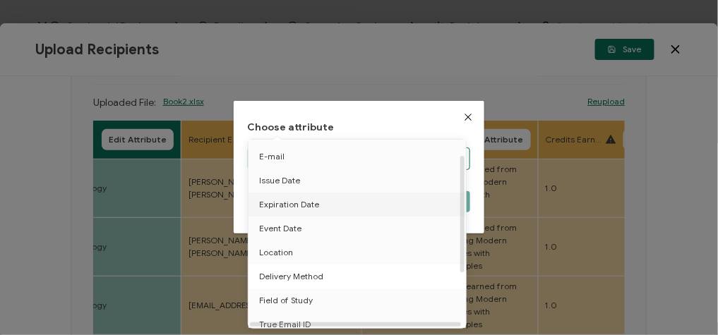
scroll to position [56, 0]
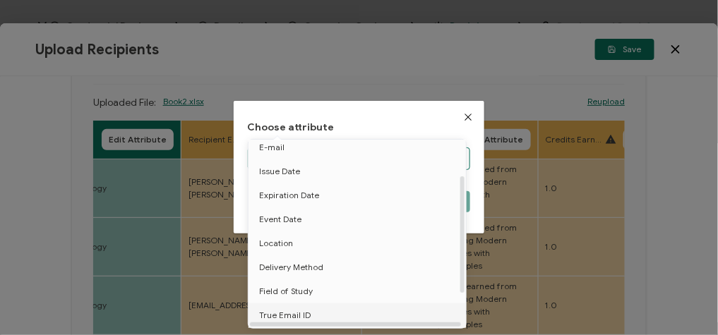
click at [307, 315] on li "True Email ID" at bounding box center [359, 316] width 229 height 24
type input "True Email ID"
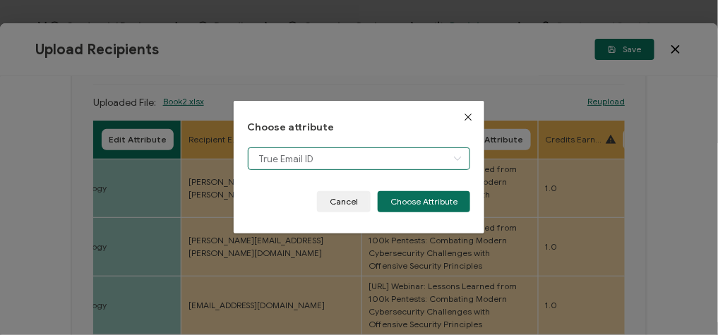
scroll to position [58, 0]
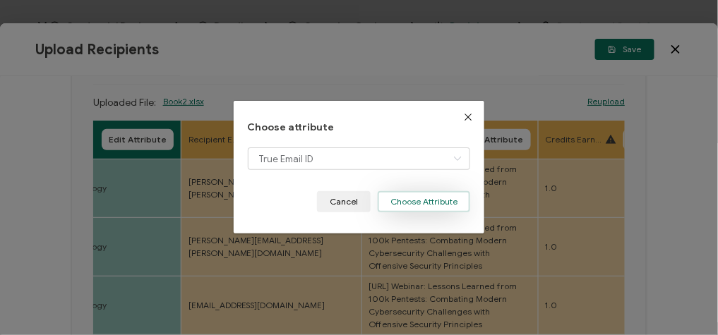
click at [419, 207] on button "Choose Attribute" at bounding box center [424, 201] width 92 height 21
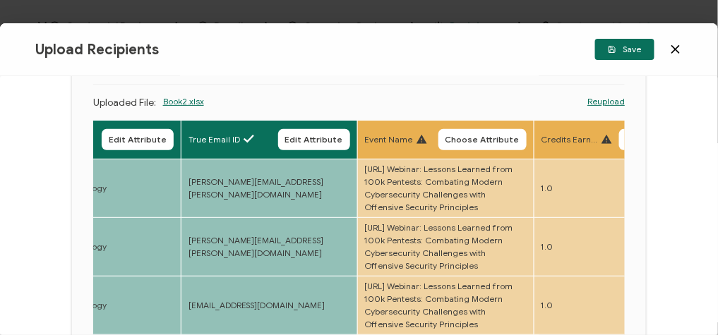
click at [480, 136] on span "Choose Attribute" at bounding box center [483, 140] width 74 height 8
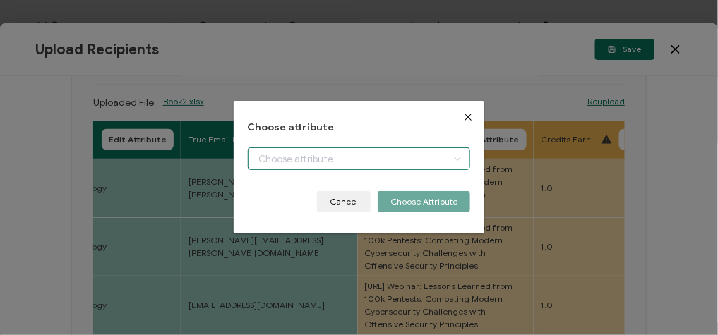
click at [356, 169] on body "Credential Designs Details Campaign Options Recipients Preview and Send All cha…" at bounding box center [359, 167] width 718 height 335
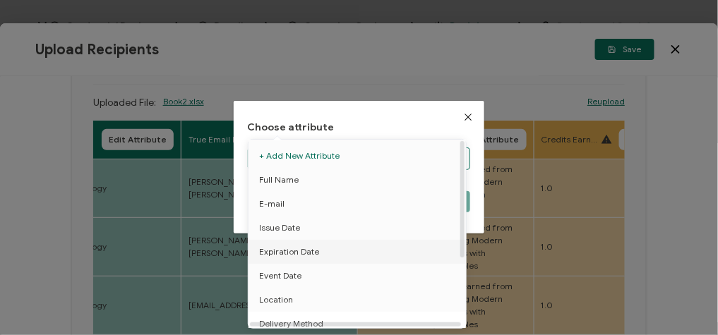
scroll to position [109, 0]
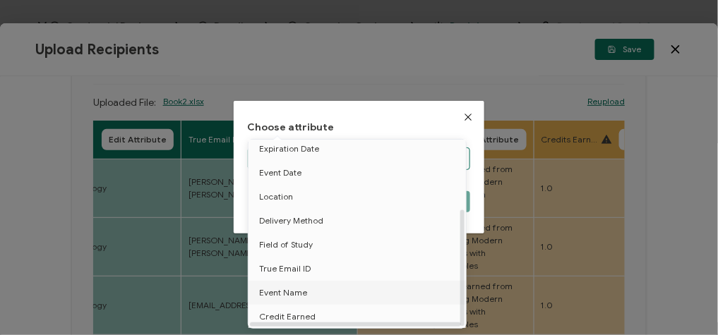
click at [301, 288] on span "Event Name" at bounding box center [283, 293] width 48 height 24
type input "Event Name"
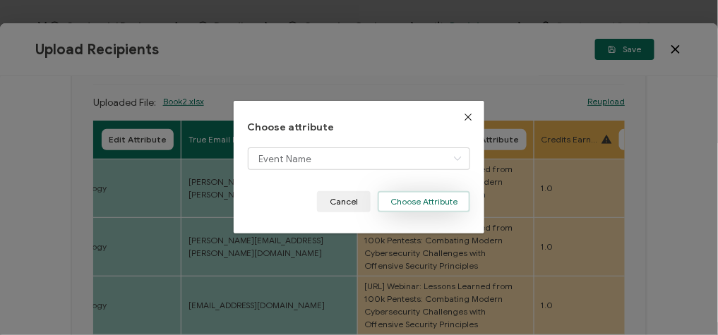
click at [443, 204] on button "Choose Attribute" at bounding box center [424, 201] width 92 height 21
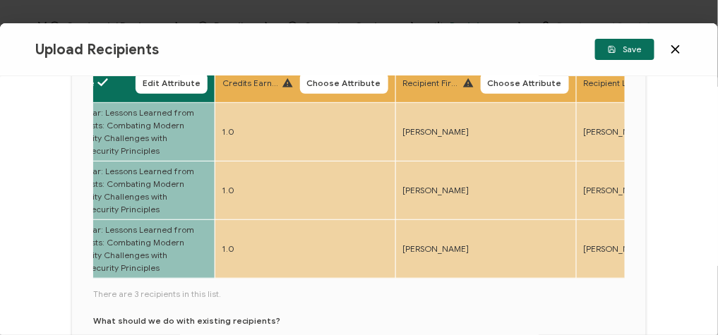
scroll to position [113, 0]
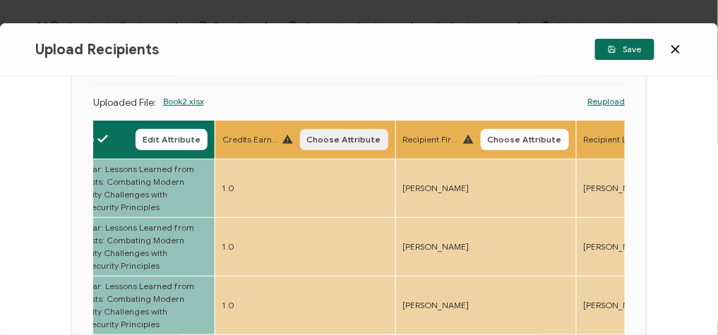
click at [329, 136] on span "Choose Attribute" at bounding box center [344, 140] width 74 height 8
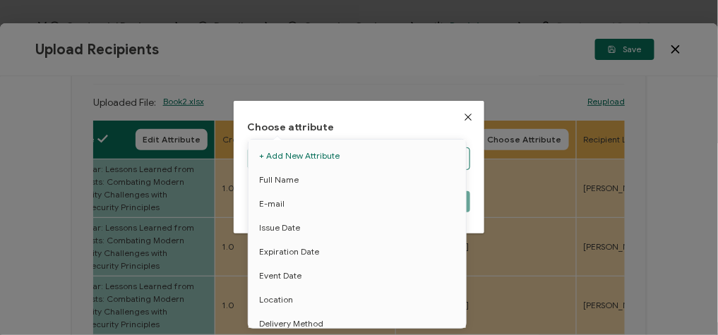
click at [347, 156] on body "Credential Designs Details Campaign Options Recipients Preview and Send All cha…" at bounding box center [359, 167] width 718 height 335
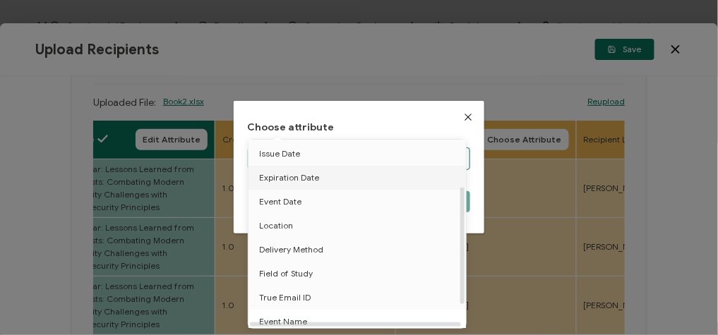
scroll to position [109, 0]
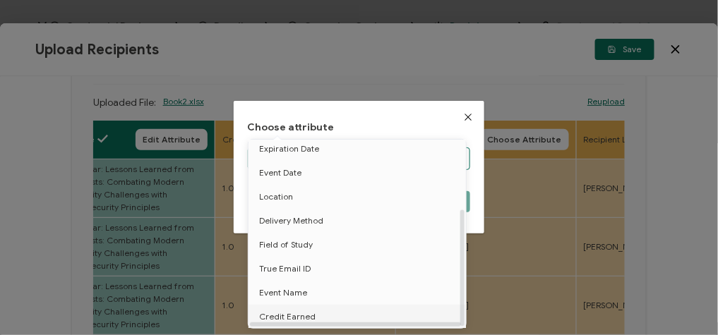
click at [324, 306] on li "Credit Earned" at bounding box center [359, 317] width 229 height 24
type input "Credit Earned"
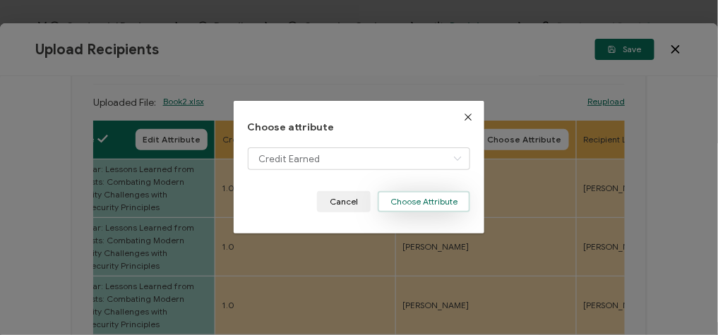
click at [410, 205] on button "Choose Attribute" at bounding box center [424, 201] width 92 height 21
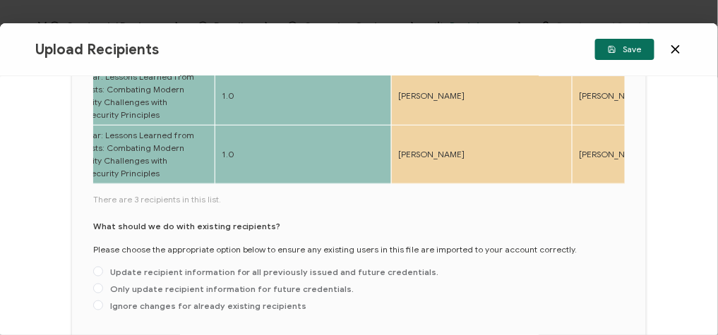
scroll to position [282, 0]
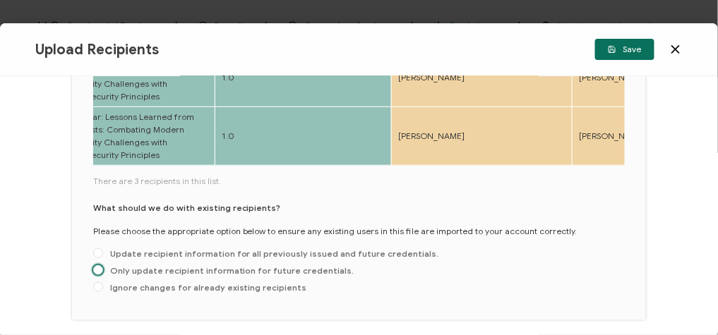
click at [102, 268] on span at bounding box center [98, 270] width 10 height 11
click at [102, 268] on input "Only update recipient information for future credentials." at bounding box center [98, 270] width 10 height 11
radio input "true"
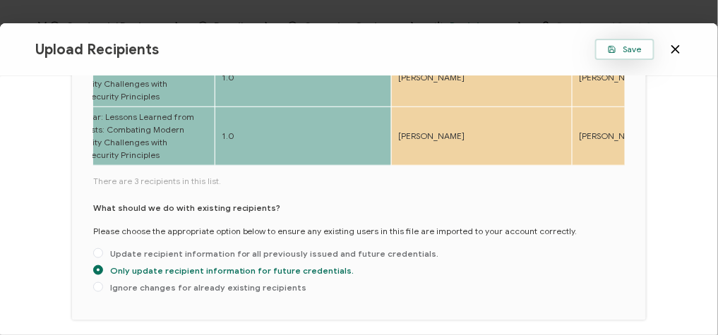
click at [610, 49] on icon "button" at bounding box center [612, 50] width 6 height 6
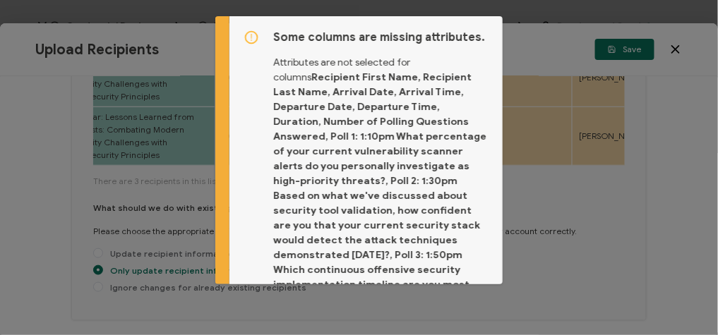
scroll to position [219, 0]
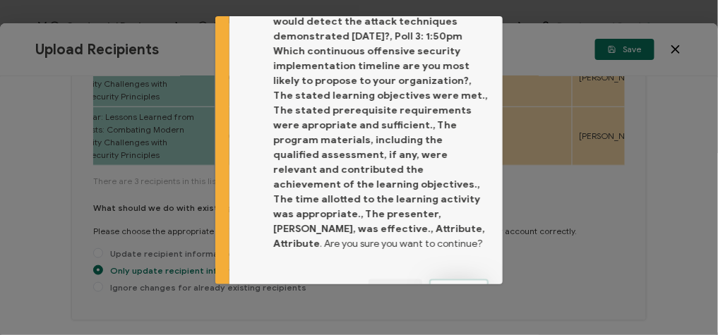
click at [460, 280] on button "Proceed" at bounding box center [458, 290] width 59 height 21
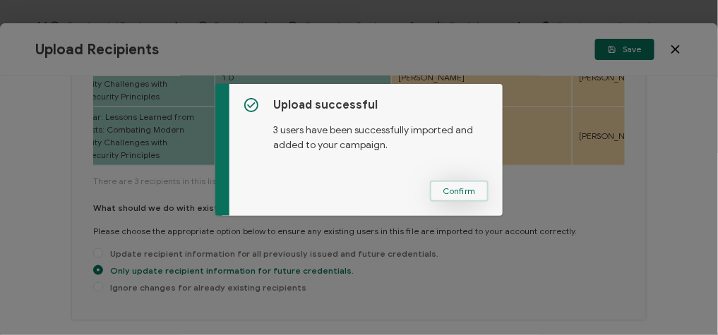
click at [458, 196] on span "Confirm" at bounding box center [459, 191] width 33 height 8
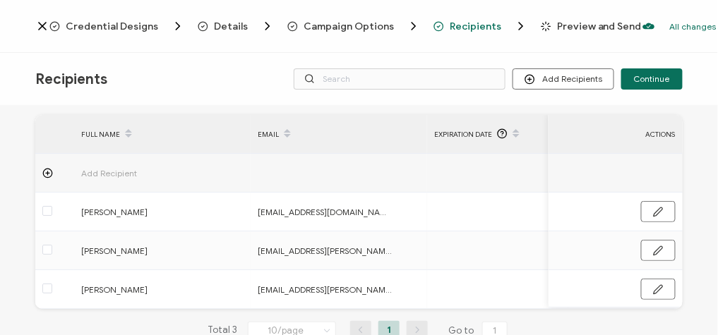
scroll to position [88, 0]
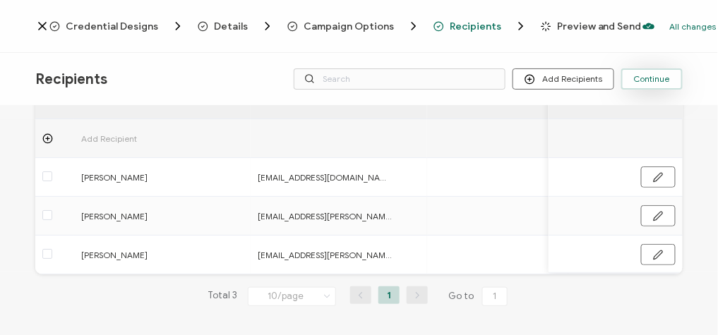
click at [669, 77] on span "Continue" at bounding box center [652, 79] width 36 height 8
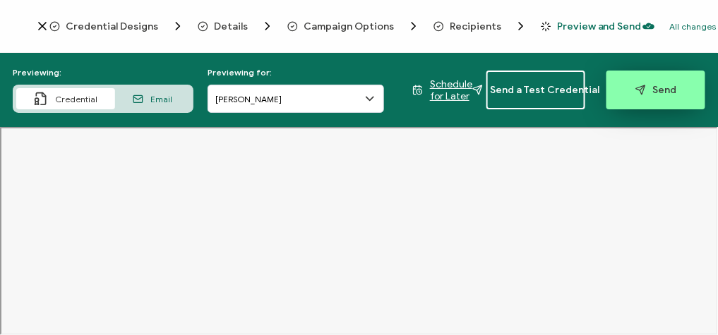
click at [648, 97] on button "Send" at bounding box center [656, 90] width 99 height 39
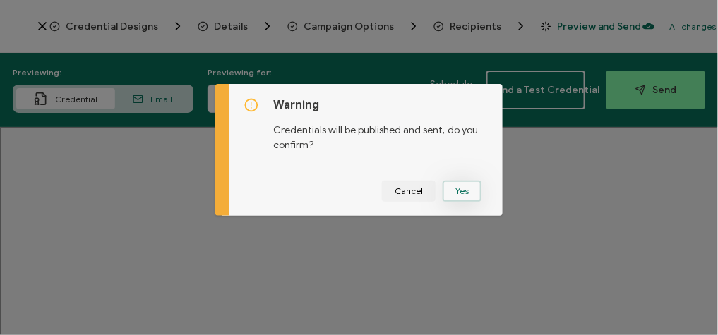
click at [469, 195] on button "Yes" at bounding box center [462, 191] width 39 height 21
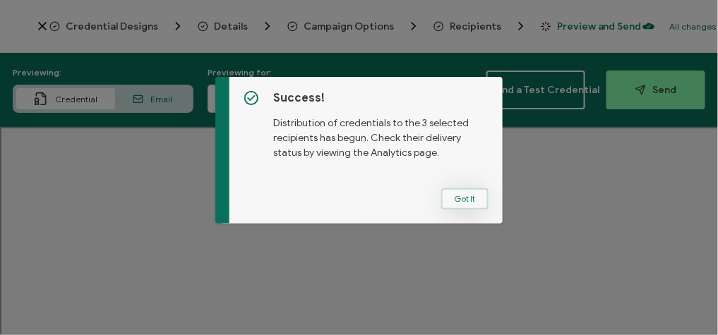
click at [463, 198] on button "Got It" at bounding box center [464, 199] width 47 height 21
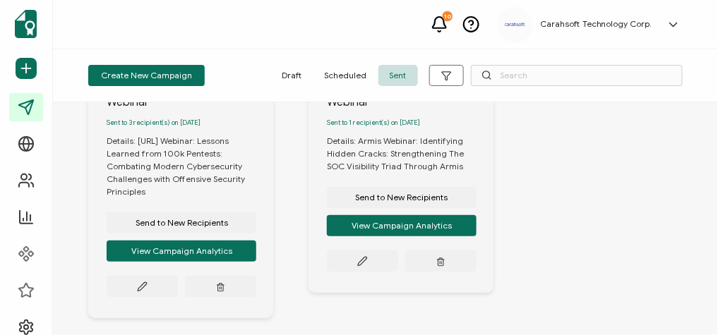
scroll to position [282, 0]
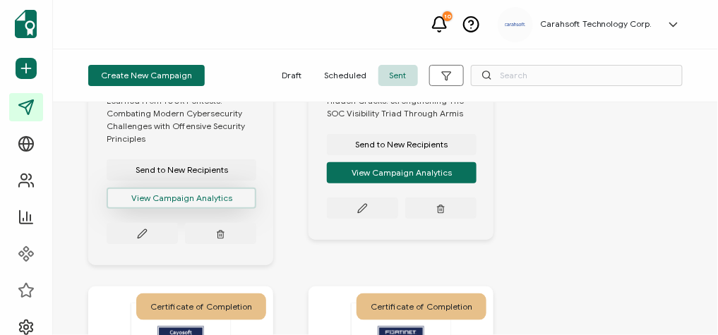
click at [201, 204] on button "View Campaign Analytics" at bounding box center [182, 198] width 150 height 21
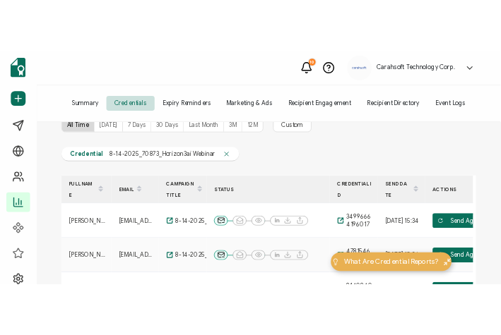
scroll to position [56, 0]
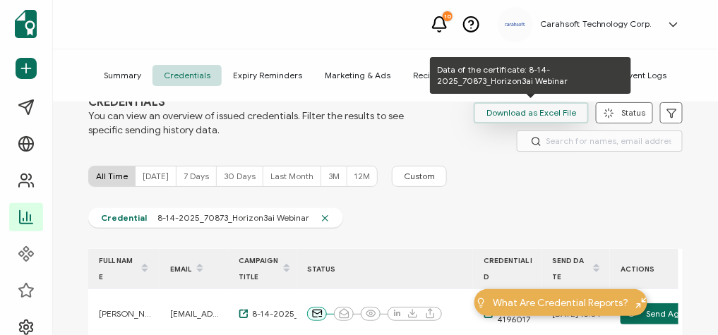
click at [565, 114] on span "Download as Excel File" at bounding box center [531, 112] width 90 height 21
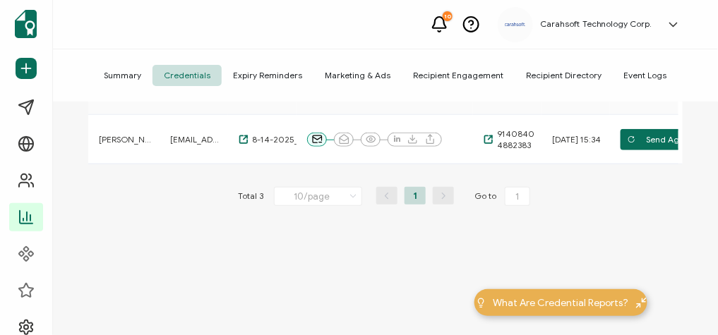
scroll to position [335, 0]
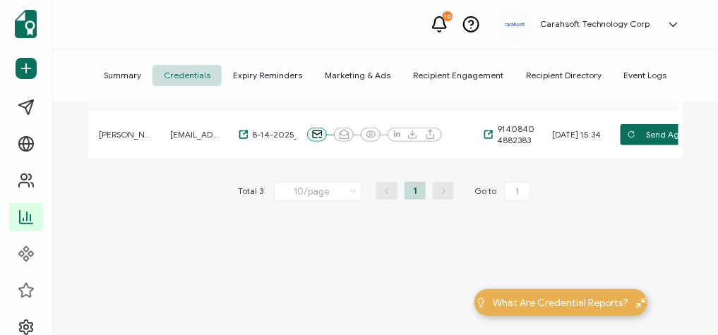
click at [190, 71] on span "Credentials" at bounding box center [187, 75] width 69 height 21
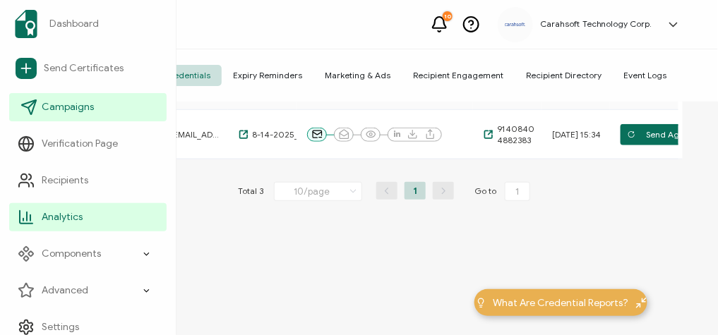
click at [59, 98] on link "Campaigns" at bounding box center [87, 107] width 157 height 28
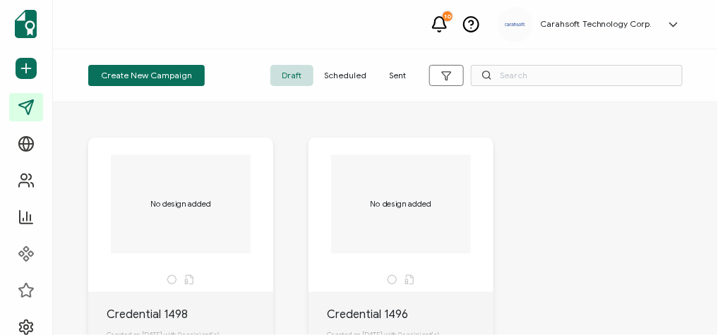
click at [368, 75] on span "Scheduled" at bounding box center [345, 75] width 65 height 21
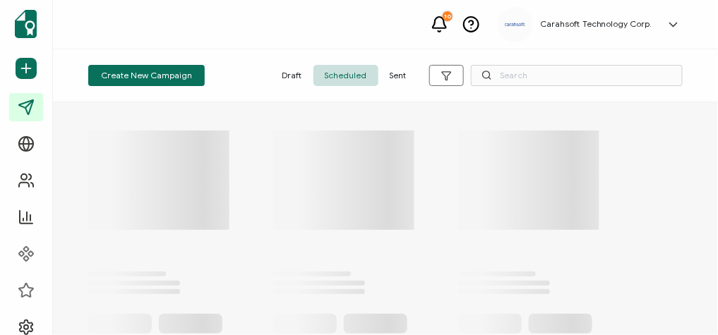
click at [405, 74] on span "Sent" at bounding box center [398, 75] width 40 height 21
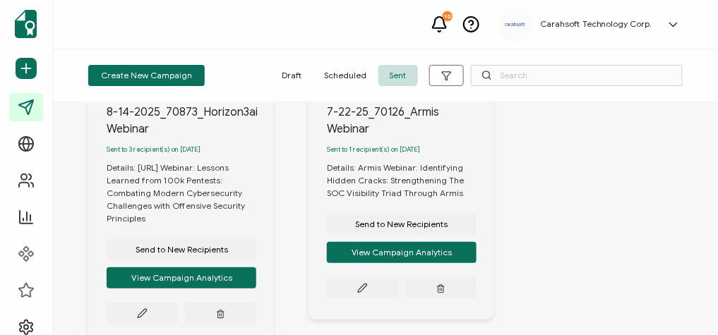
scroll to position [226, 0]
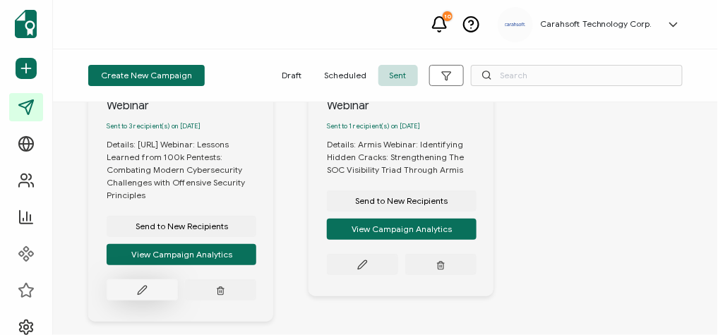
click at [150, 287] on button at bounding box center [142, 290] width 71 height 21
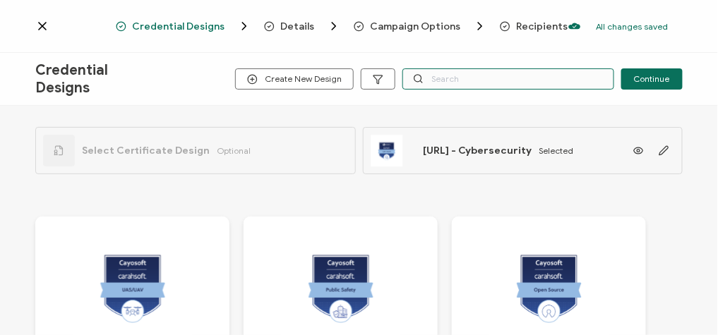
click at [434, 82] on input "text" at bounding box center [508, 78] width 212 height 21
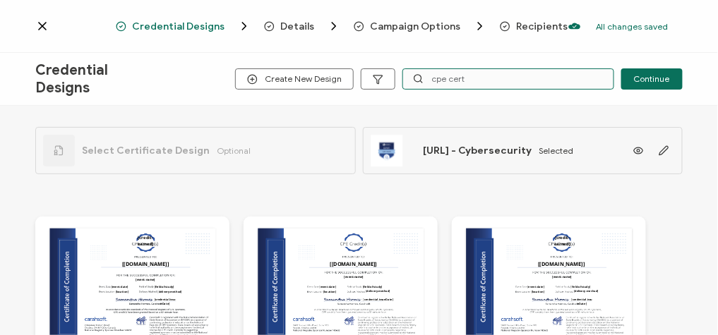
type input "cpe cert"
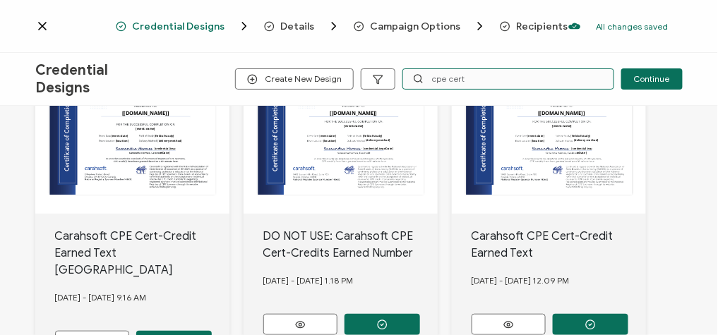
scroll to position [169, 0]
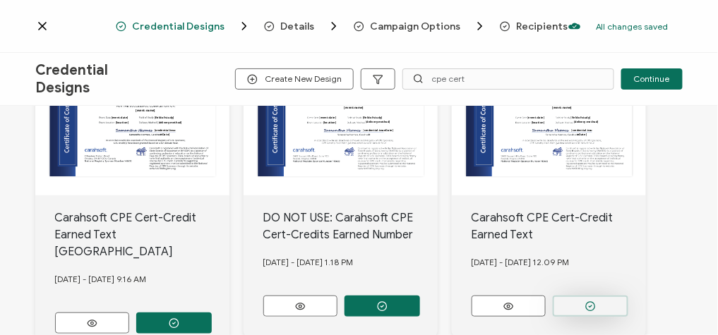
click at [179, 319] on circle "button" at bounding box center [173, 323] width 9 height 9
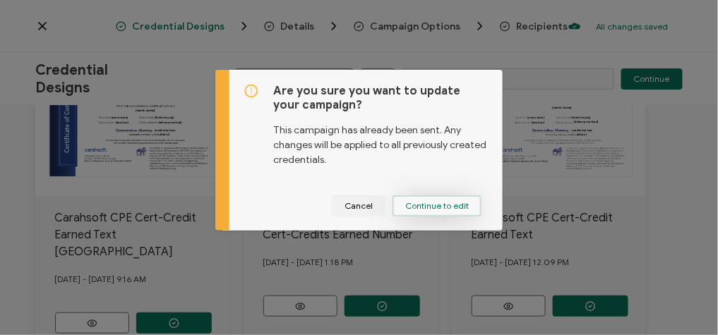
click at [439, 207] on span "Continue to edit" at bounding box center [437, 206] width 64 height 8
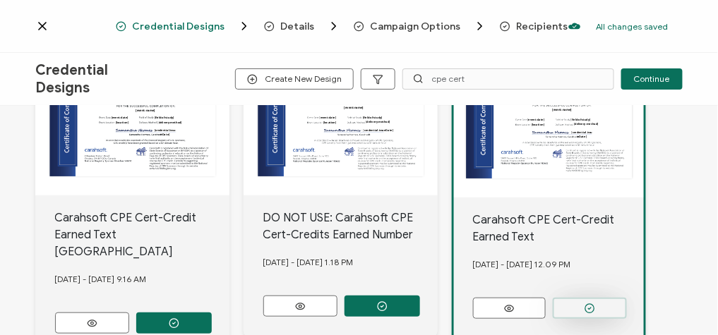
click at [585, 304] on circle "button" at bounding box center [589, 308] width 9 height 9
click at [217, 26] on span "Credential Designs" at bounding box center [178, 26] width 92 height 11
click at [193, 24] on span "Credential Designs" at bounding box center [178, 26] width 92 height 11
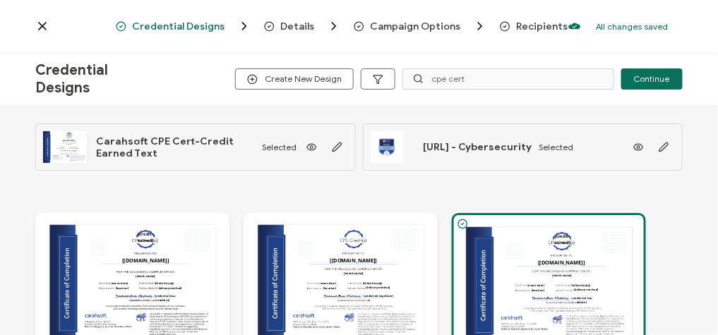
scroll to position [0, 0]
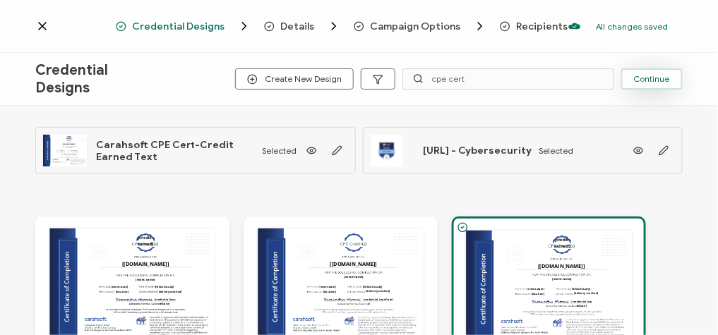
click at [655, 80] on span "Continue" at bounding box center [652, 79] width 36 height 8
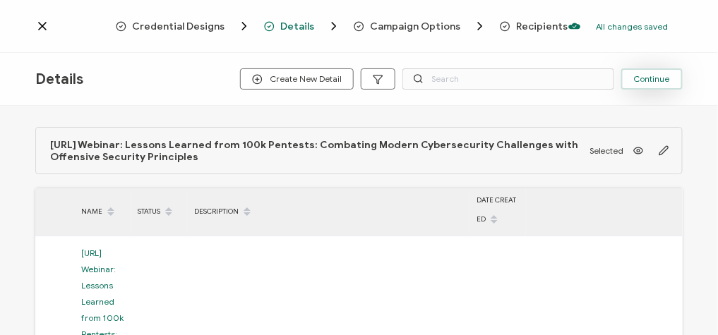
click at [659, 80] on span "Continue" at bounding box center [652, 79] width 36 height 8
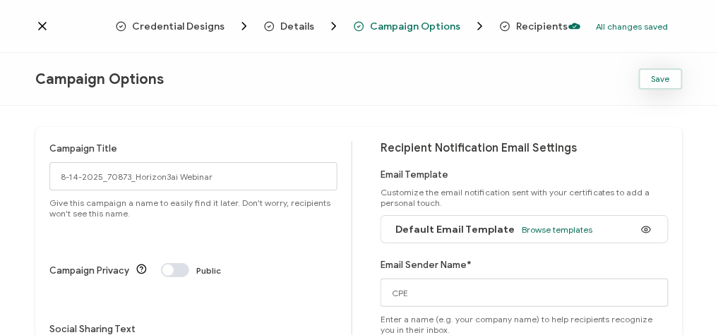
click at [662, 83] on span "Save" at bounding box center [661, 79] width 18 height 8
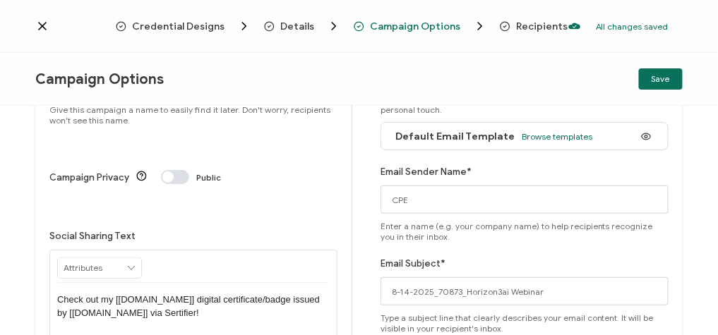
scroll to position [250, 0]
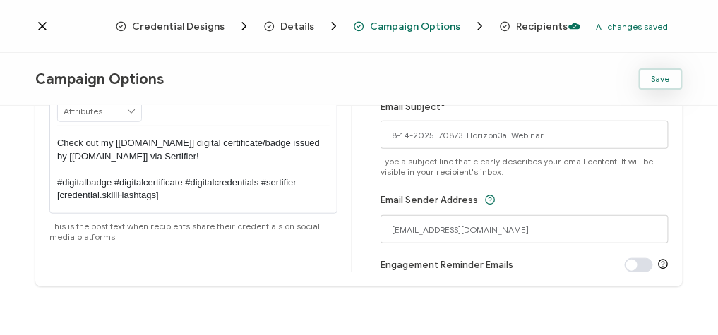
click at [669, 83] on span "Save" at bounding box center [661, 79] width 18 height 8
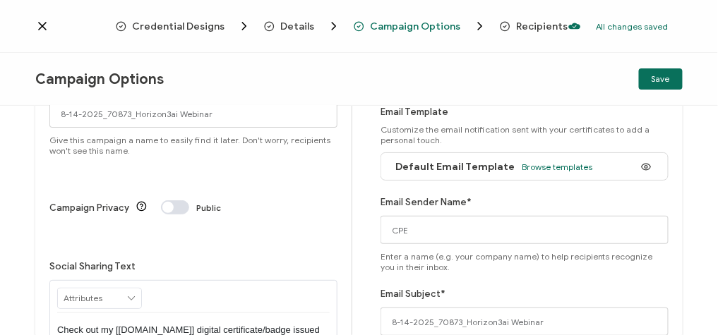
scroll to position [0, 0]
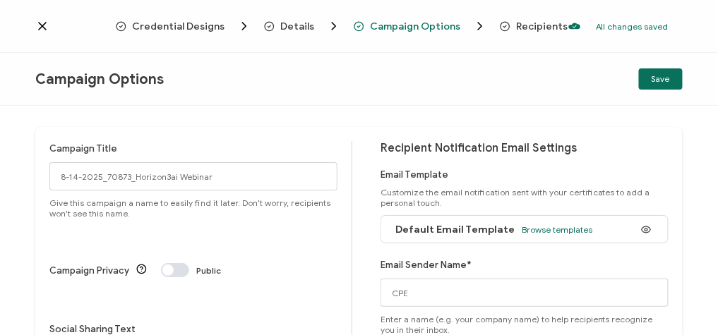
click at [44, 25] on icon at bounding box center [42, 26] width 14 height 14
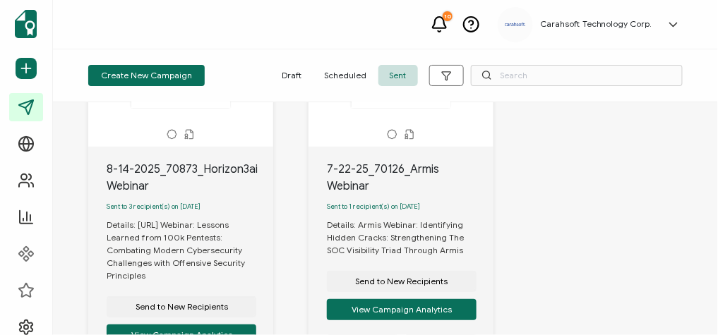
scroll to position [169, 0]
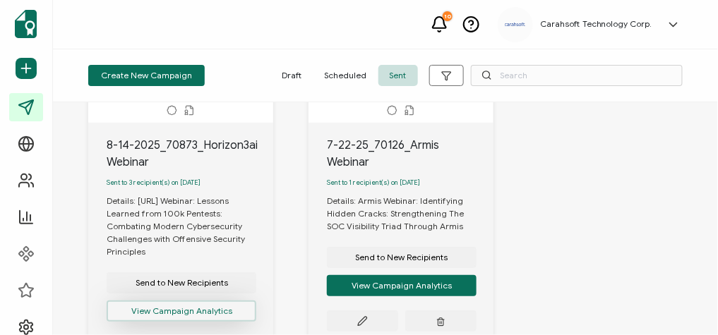
click at [196, 316] on button "View Campaign Analytics" at bounding box center [182, 311] width 150 height 21
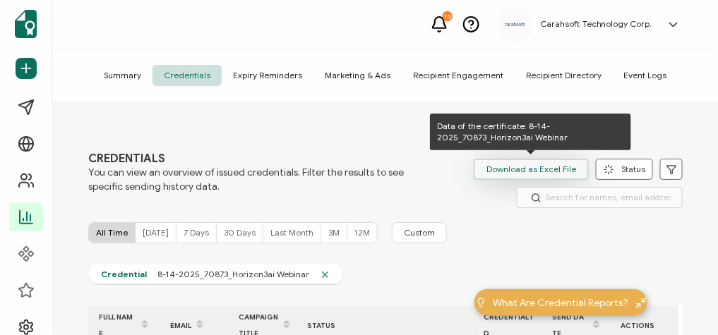
click at [561, 167] on span "Download as Excel File" at bounding box center [531, 169] width 90 height 21
